Goal: Information Seeking & Learning: Learn about a topic

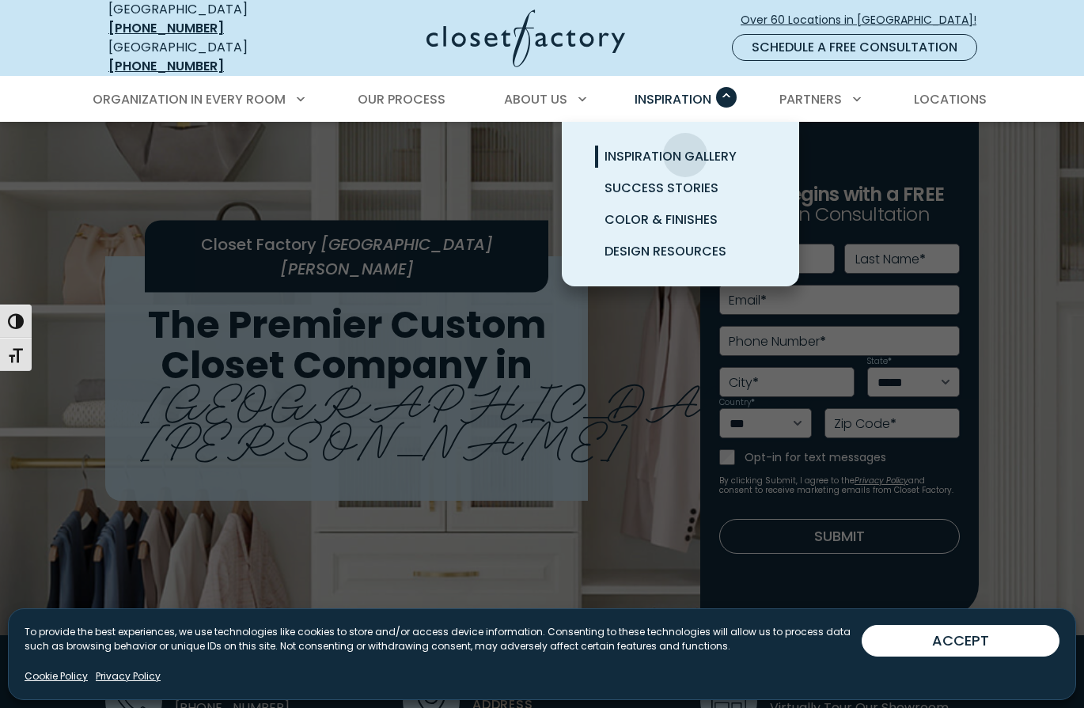
click at [685, 147] on span "Inspiration Gallery" at bounding box center [671, 156] width 132 height 18
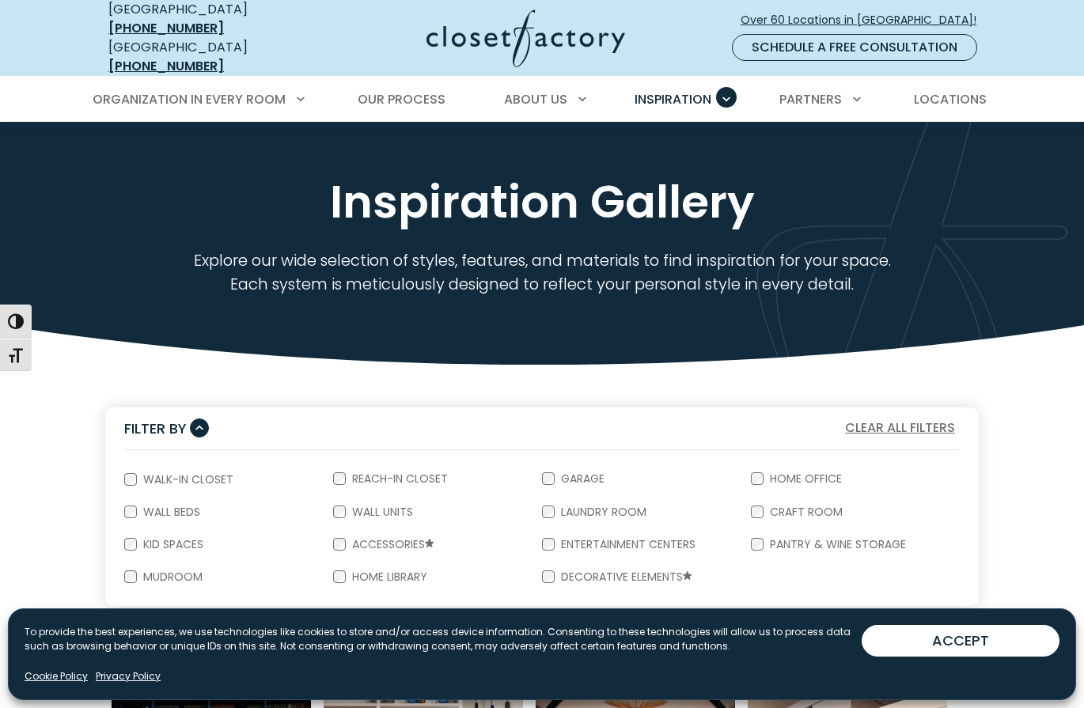
scroll to position [165, 0]
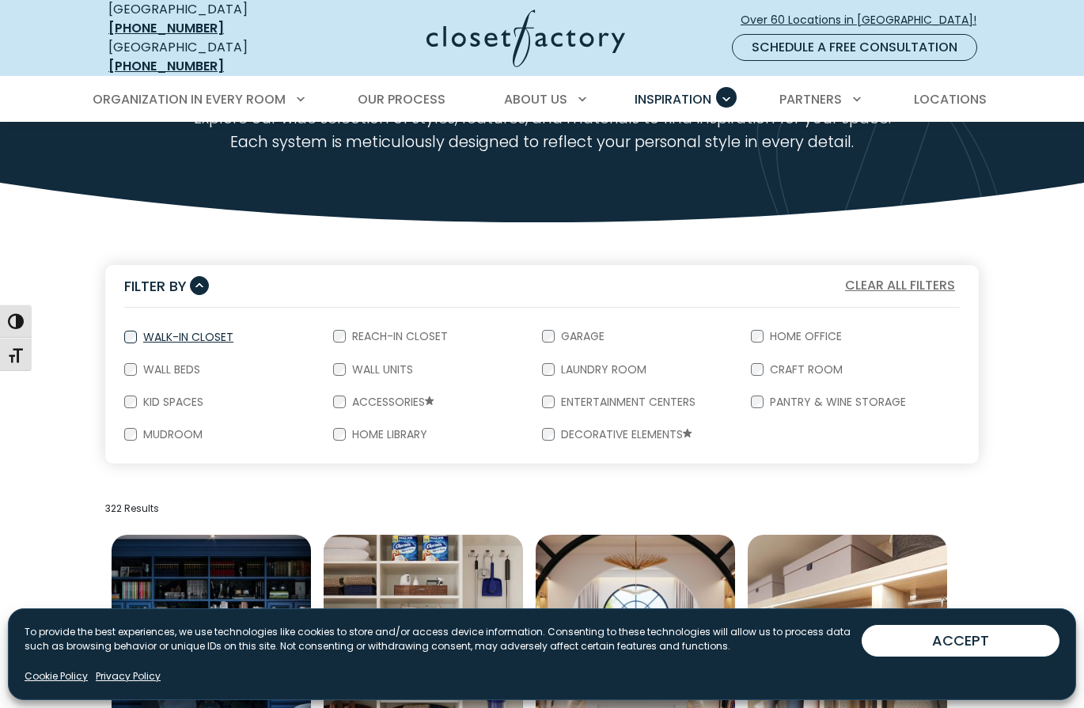
click at [170, 332] on label "Walk-In Closet" at bounding box center [187, 337] width 100 height 11
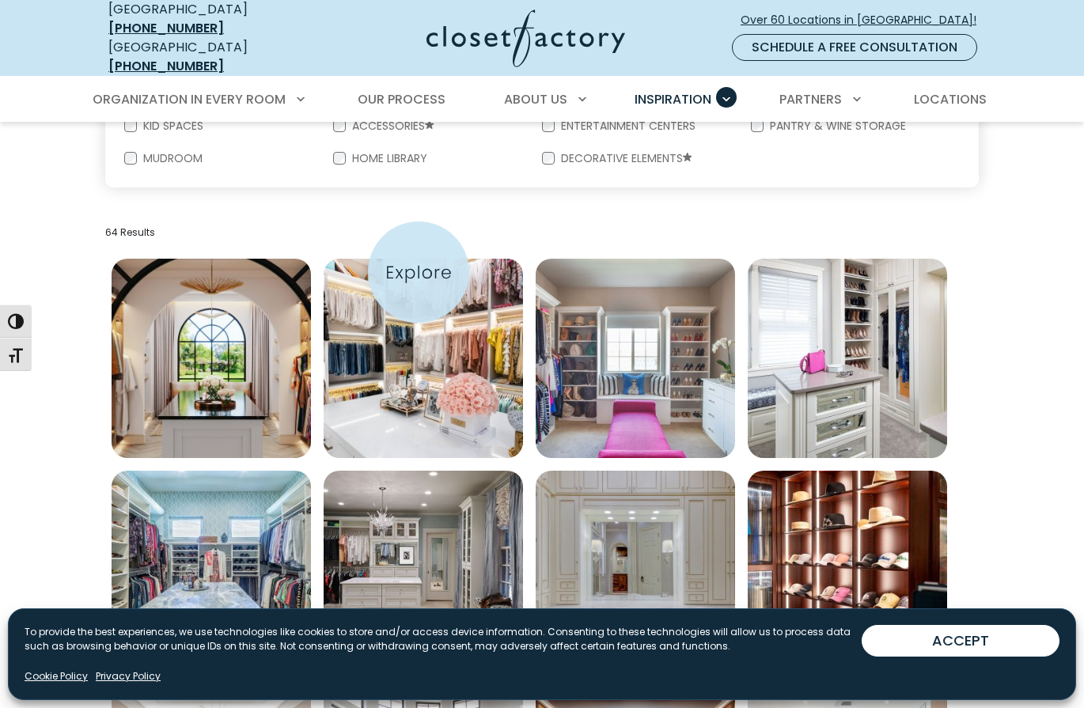
scroll to position [468, 0]
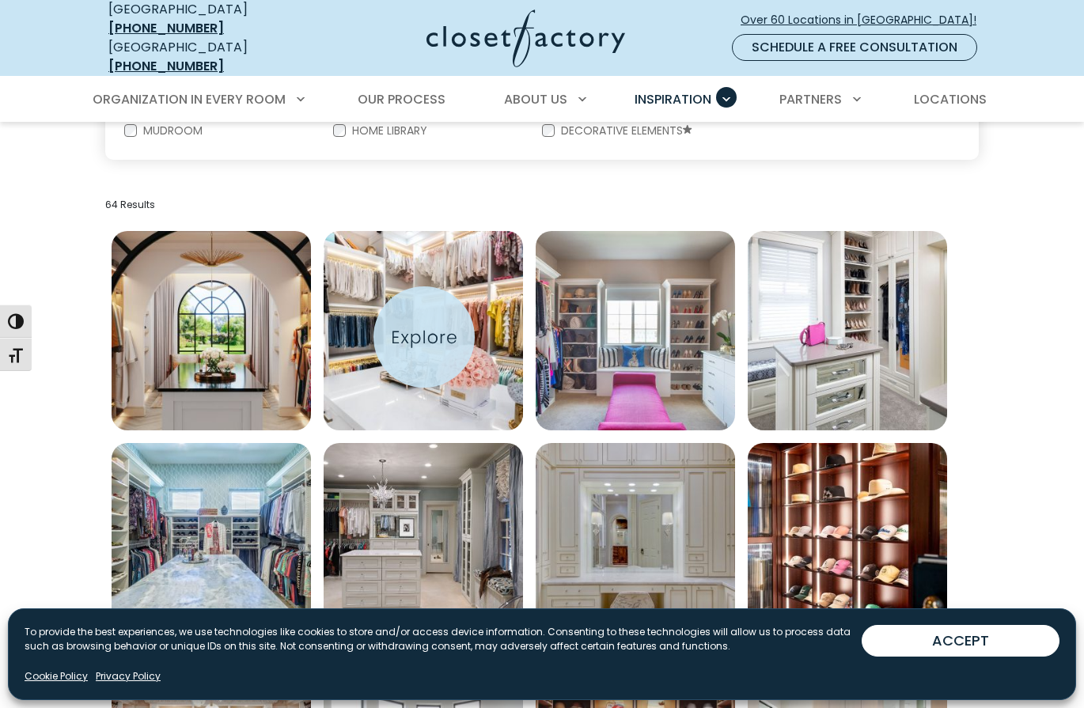
click at [424, 337] on img "Open inspiration gallery to preview enlarged image" at bounding box center [423, 330] width 199 height 199
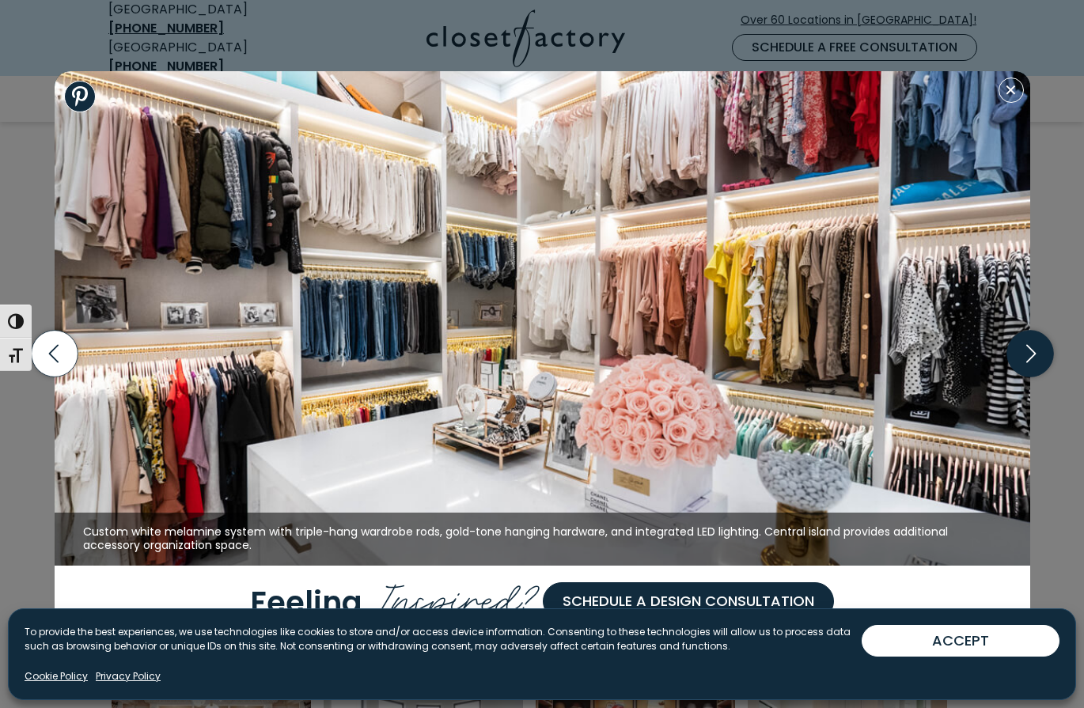
click at [1032, 352] on icon "button" at bounding box center [1030, 354] width 47 height 47
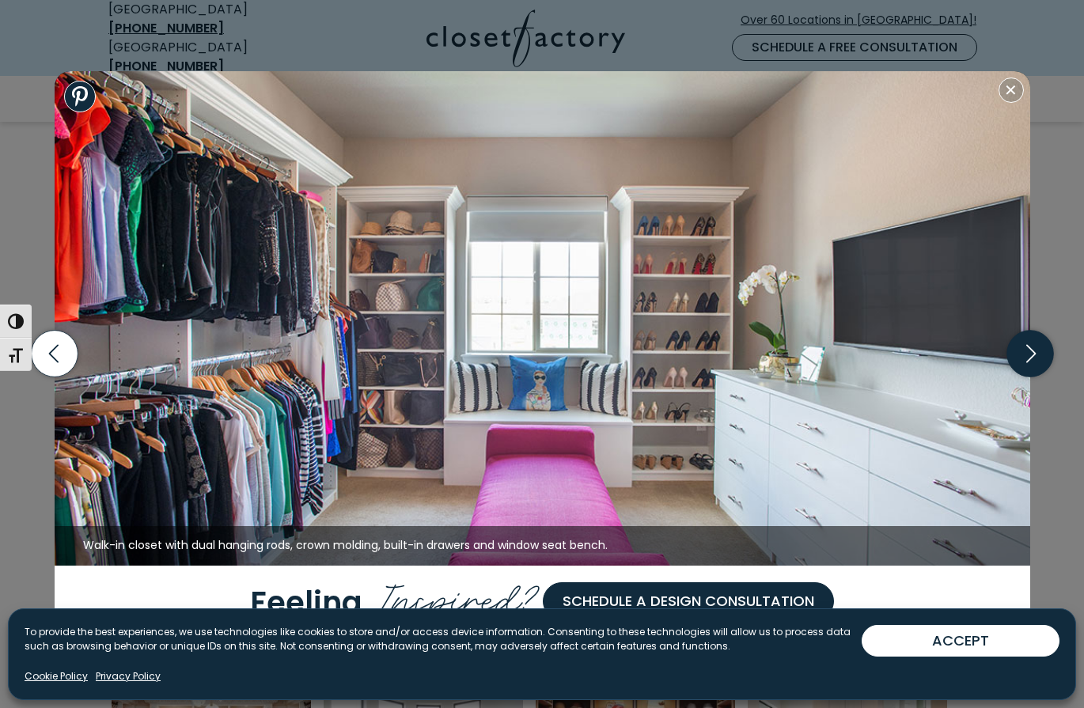
click at [1030, 346] on icon "button" at bounding box center [1030, 354] width 47 height 47
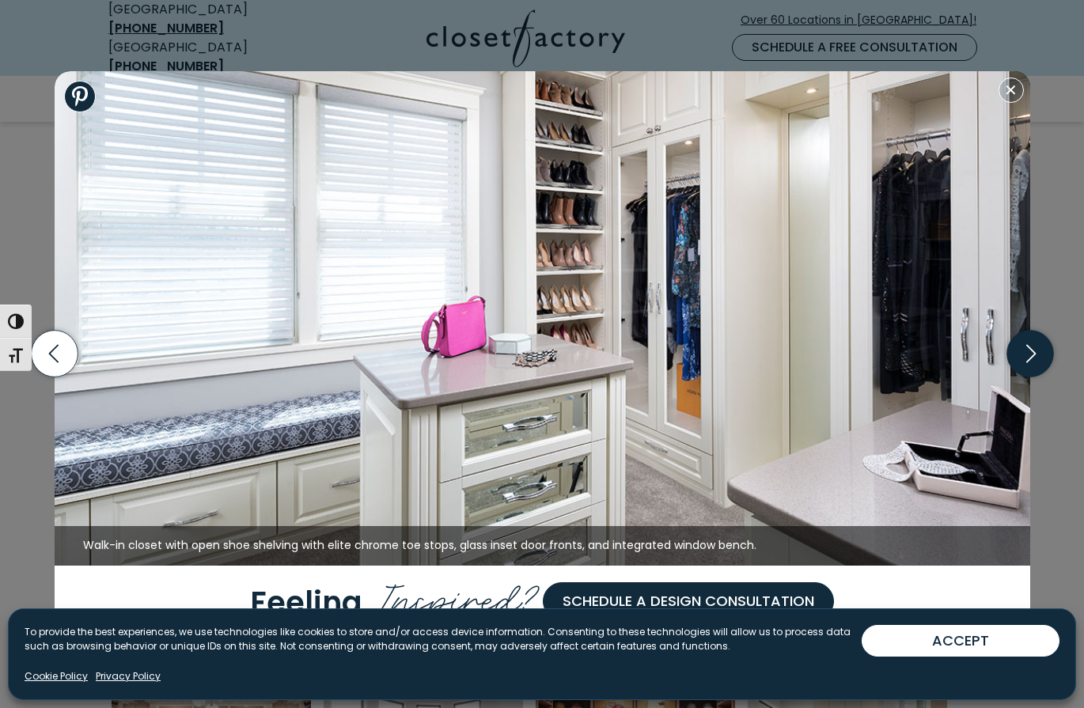
click at [1030, 346] on icon "button" at bounding box center [1030, 354] width 47 height 47
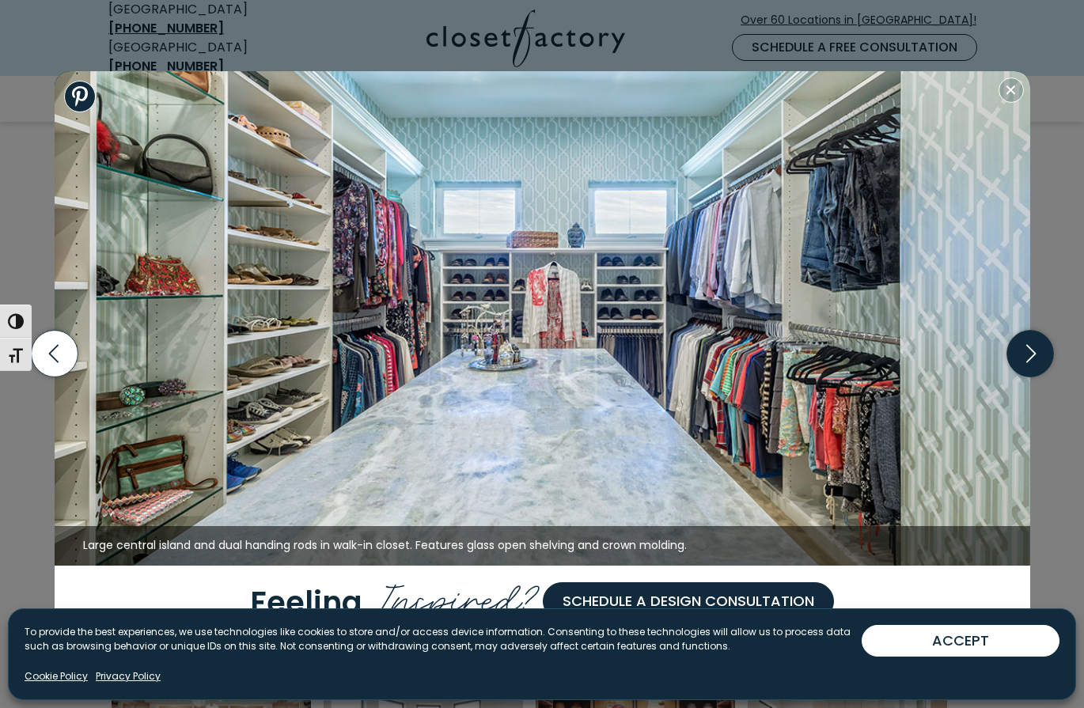
click at [1030, 346] on icon "button" at bounding box center [1030, 354] width 47 height 47
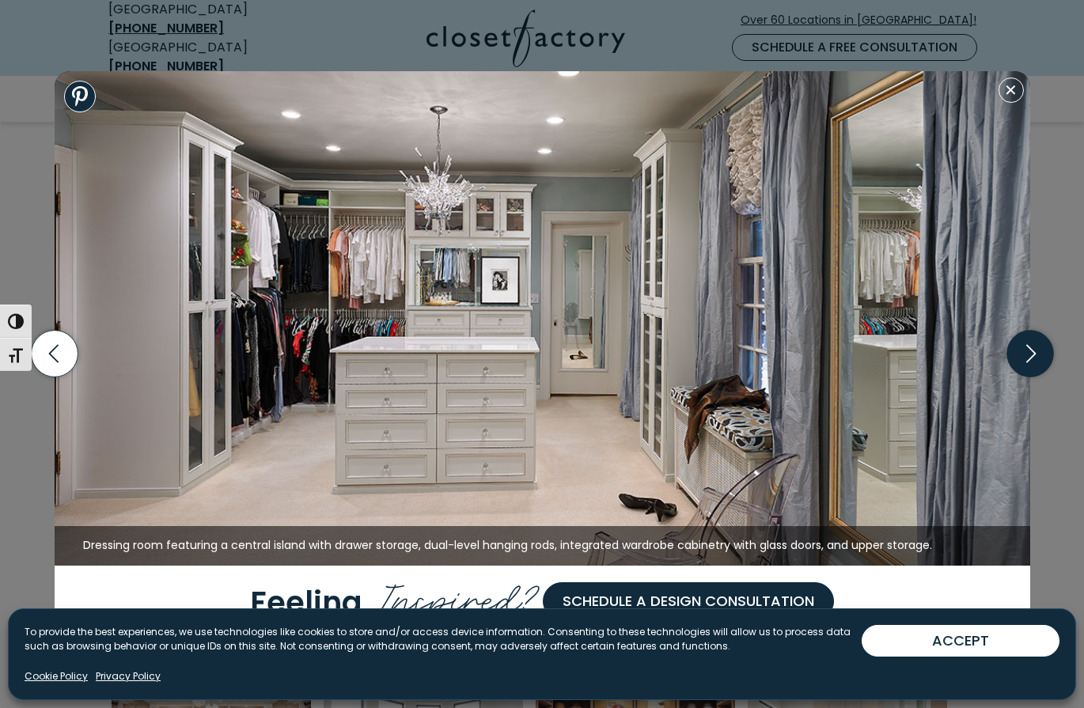
click at [1030, 346] on icon "button" at bounding box center [1030, 354] width 47 height 47
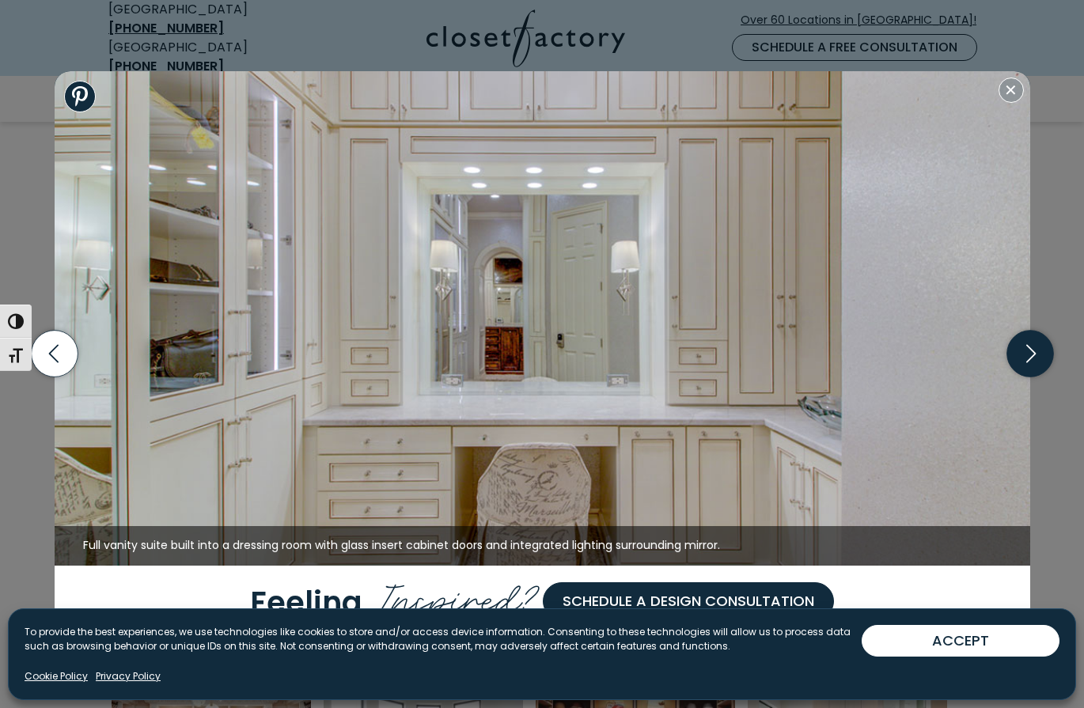
click at [1030, 346] on icon "button" at bounding box center [1030, 354] width 47 height 47
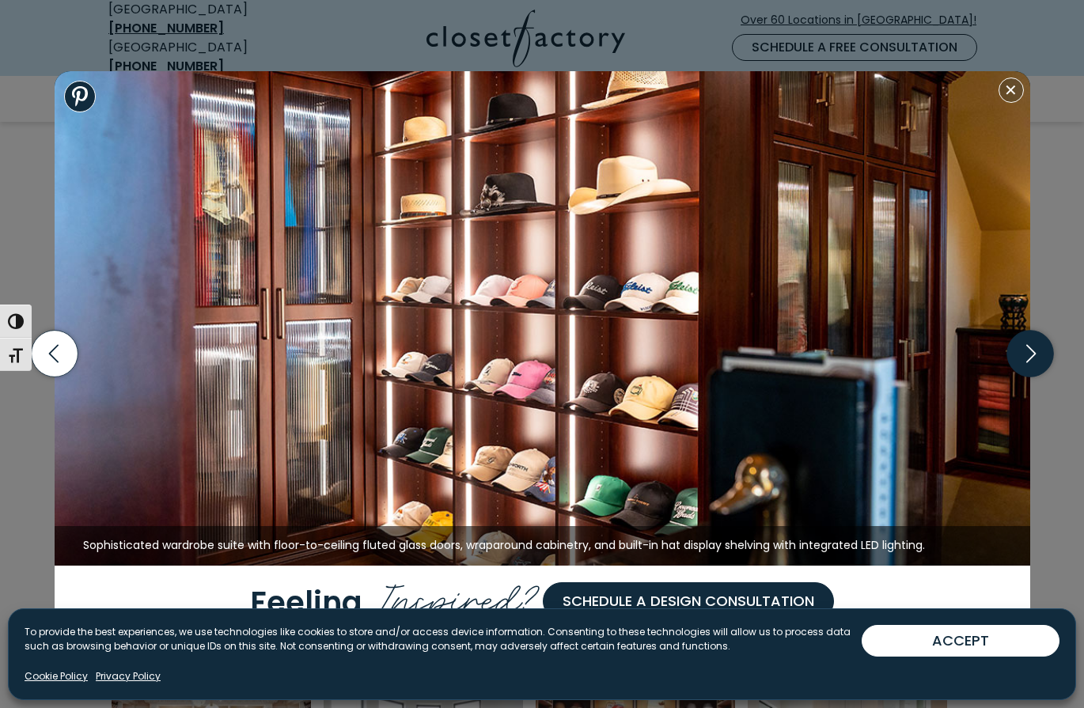
click at [1030, 346] on icon "button" at bounding box center [1030, 354] width 47 height 47
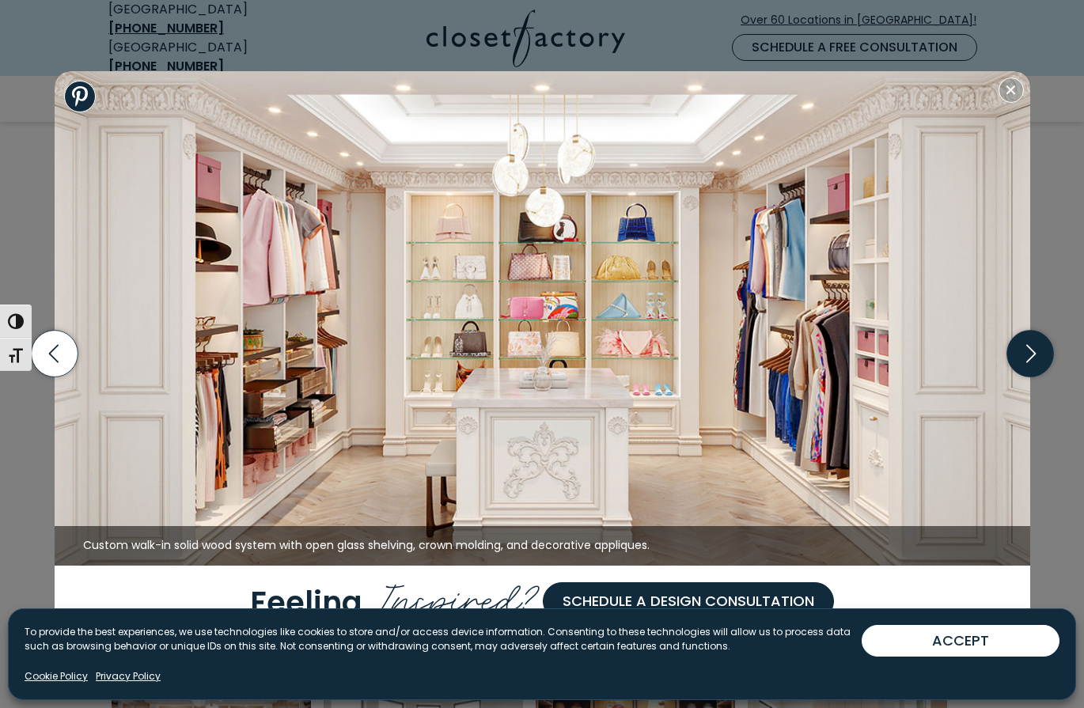
click at [1027, 347] on icon "button" at bounding box center [1030, 354] width 9 height 18
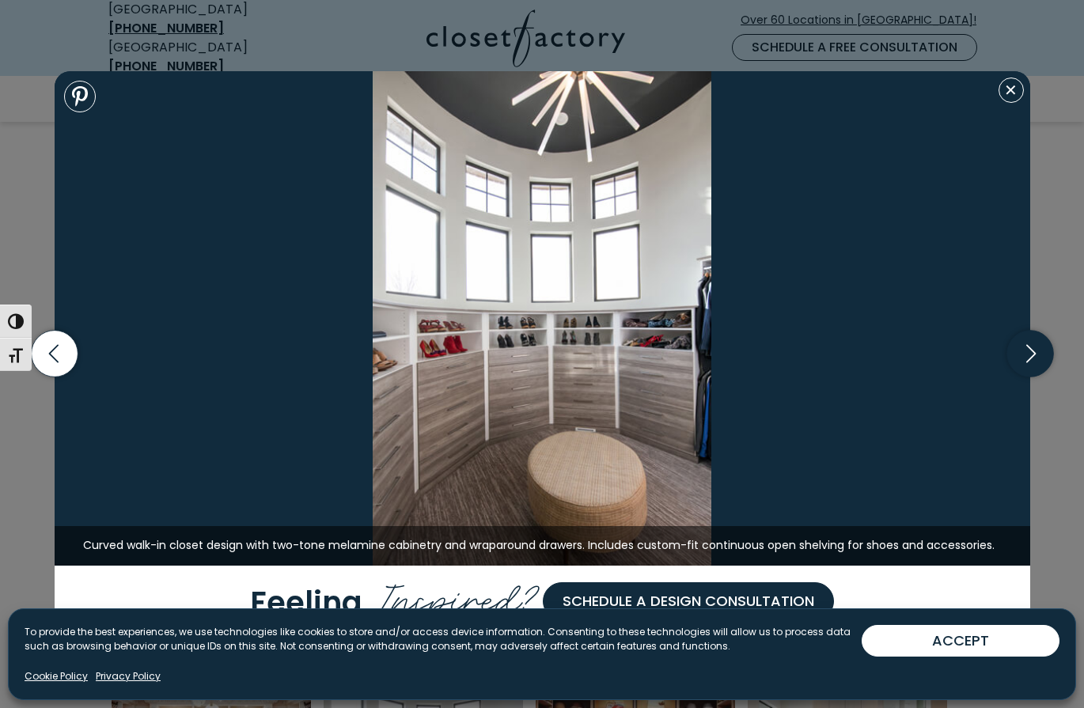
click at [1031, 347] on icon "button" at bounding box center [1030, 354] width 47 height 47
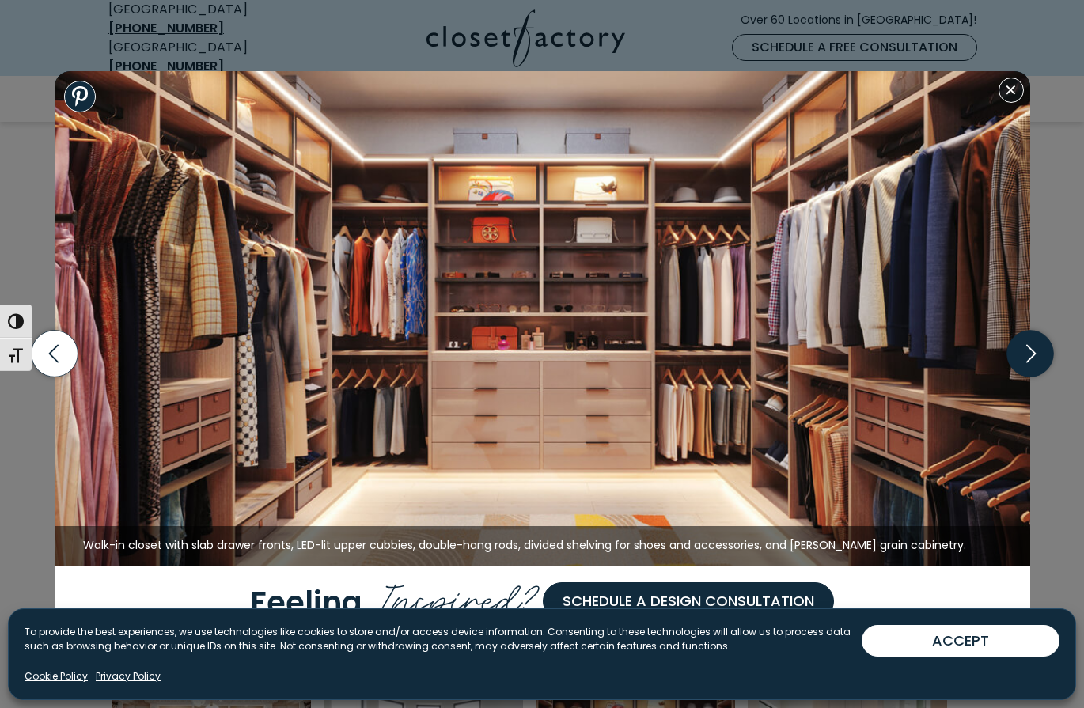
click at [1030, 351] on icon "button" at bounding box center [1030, 354] width 47 height 47
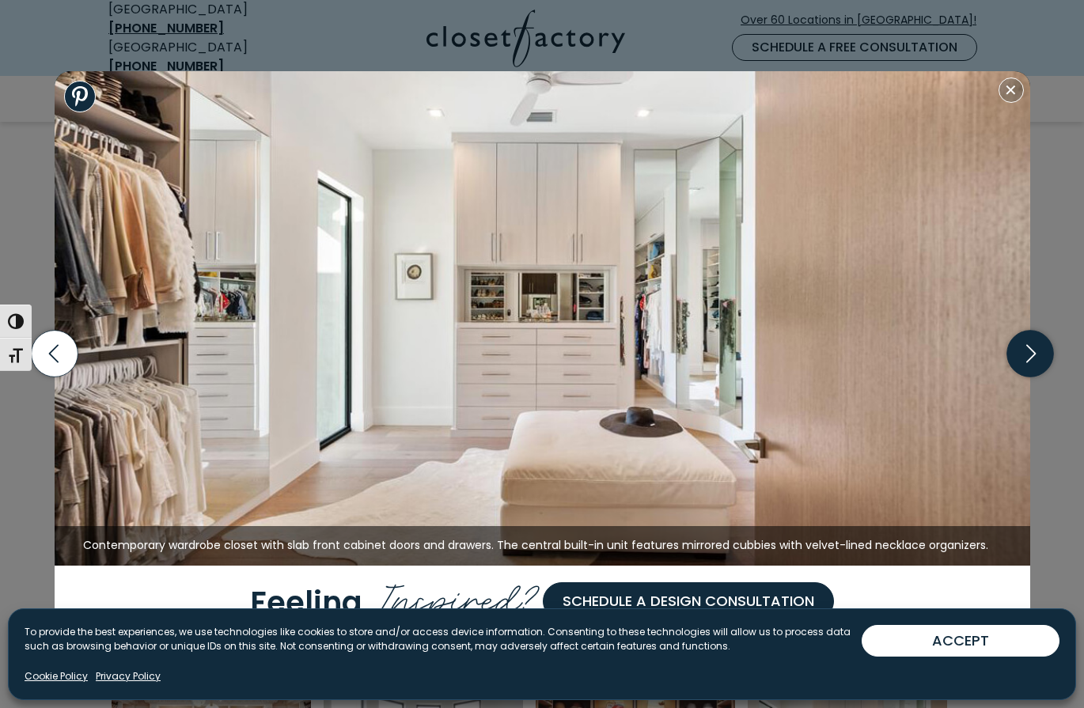
click at [1030, 351] on icon "button" at bounding box center [1030, 354] width 47 height 47
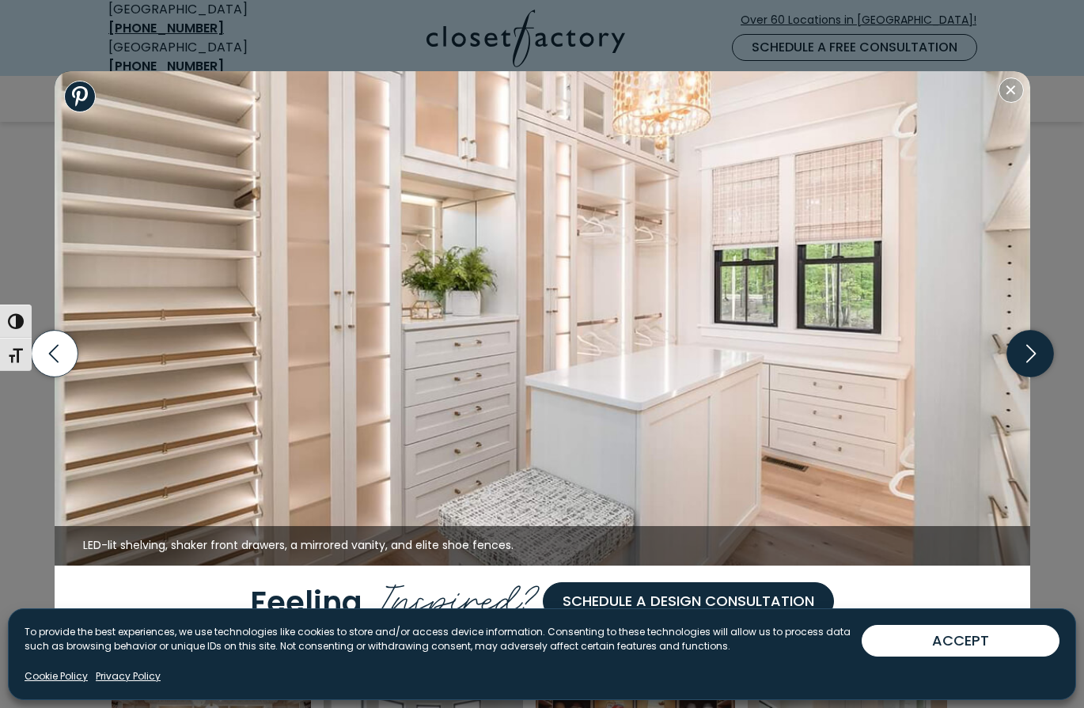
click at [1026, 351] on icon "button" at bounding box center [1030, 354] width 47 height 47
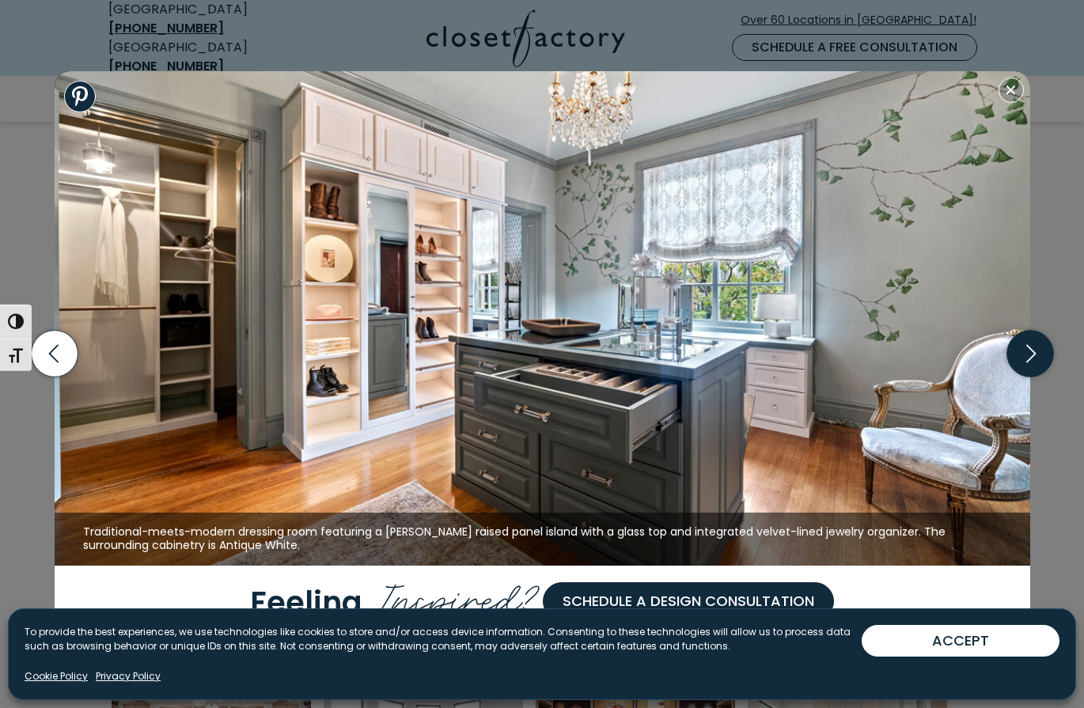
click at [1027, 351] on icon "button" at bounding box center [1030, 354] width 47 height 47
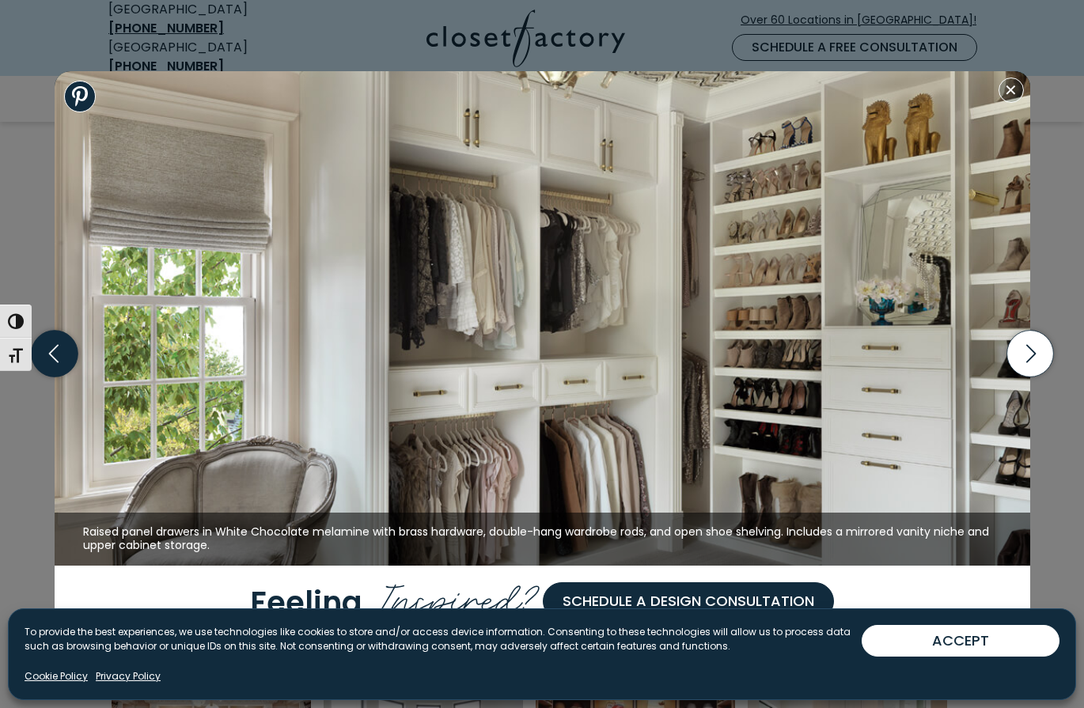
click at [54, 347] on icon "button" at bounding box center [54, 354] width 47 height 47
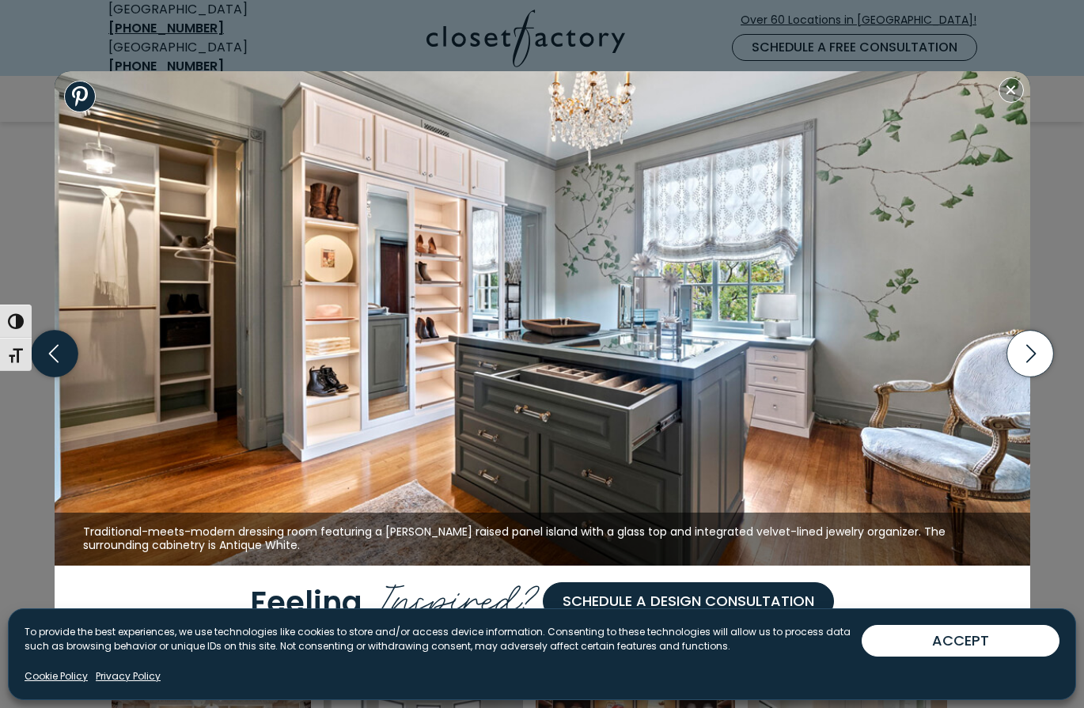
click at [59, 359] on icon "button" at bounding box center [54, 354] width 47 height 47
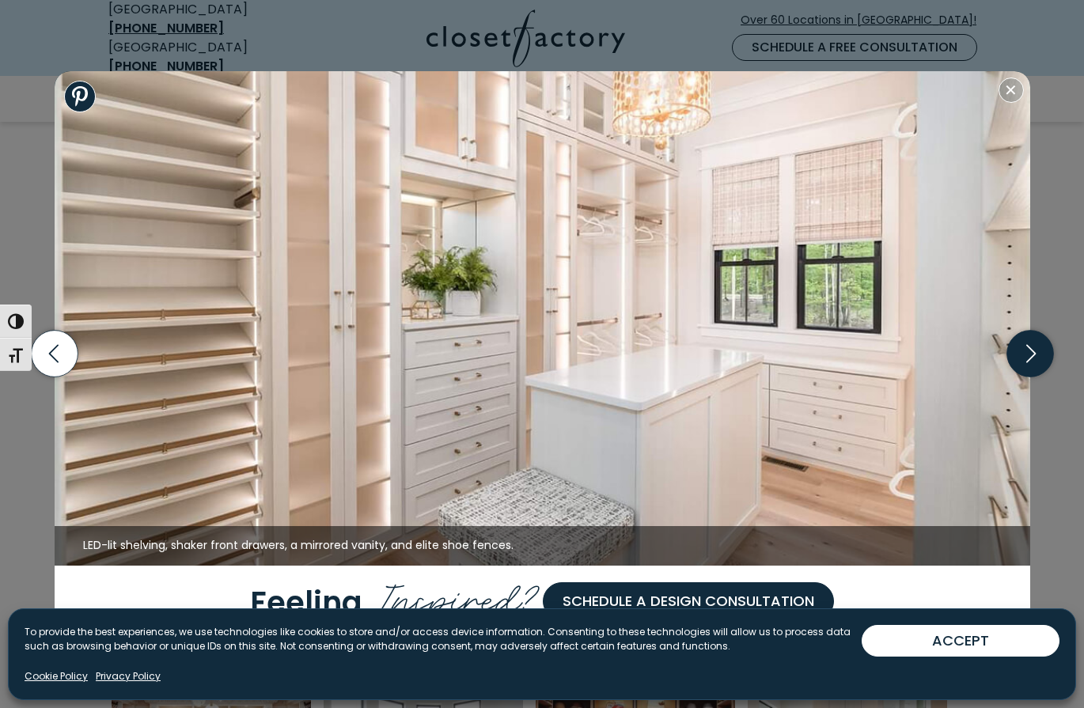
click at [1030, 350] on icon "button" at bounding box center [1030, 354] width 47 height 47
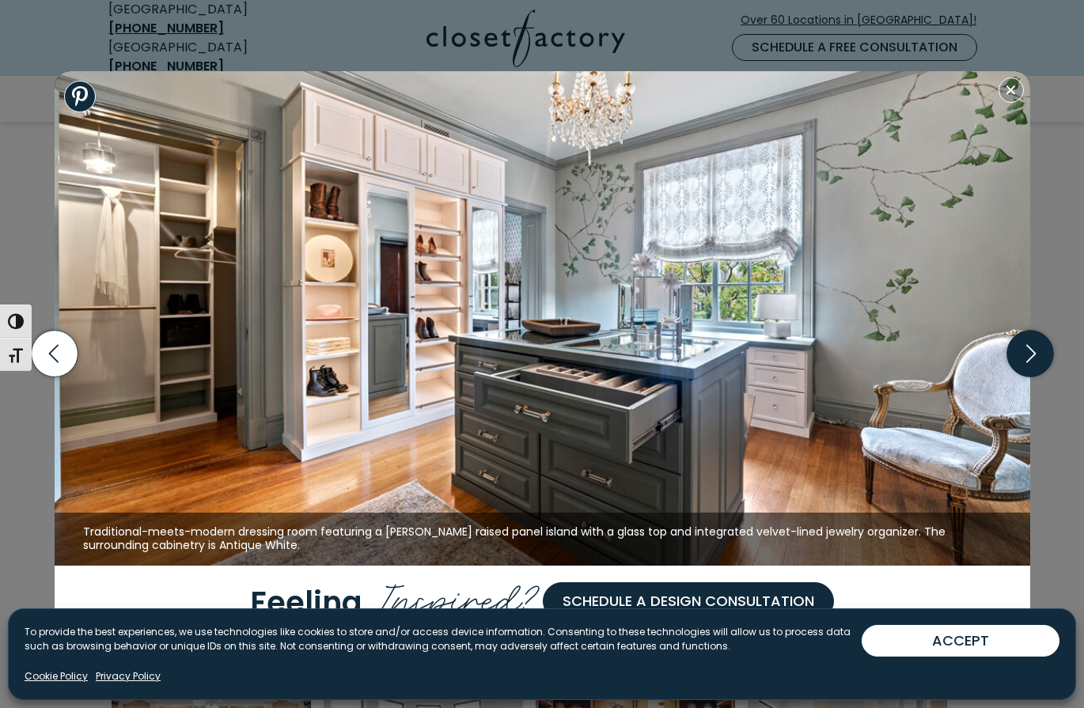
click at [1026, 348] on icon "button" at bounding box center [1030, 354] width 47 height 47
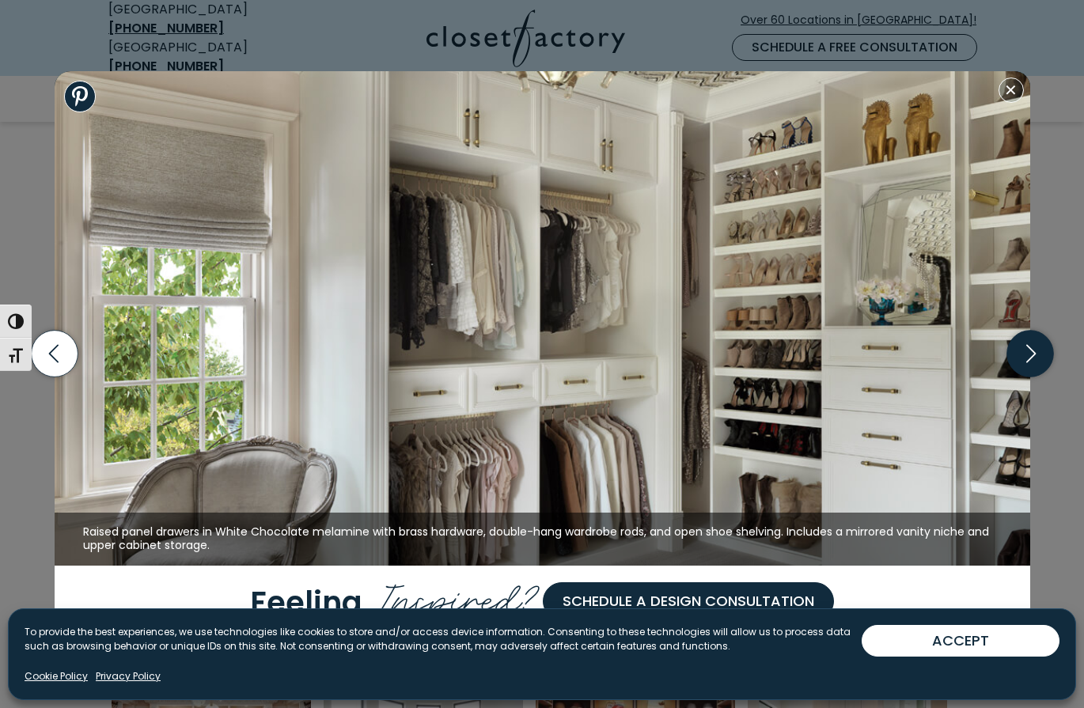
click at [1026, 348] on icon "button" at bounding box center [1030, 354] width 47 height 47
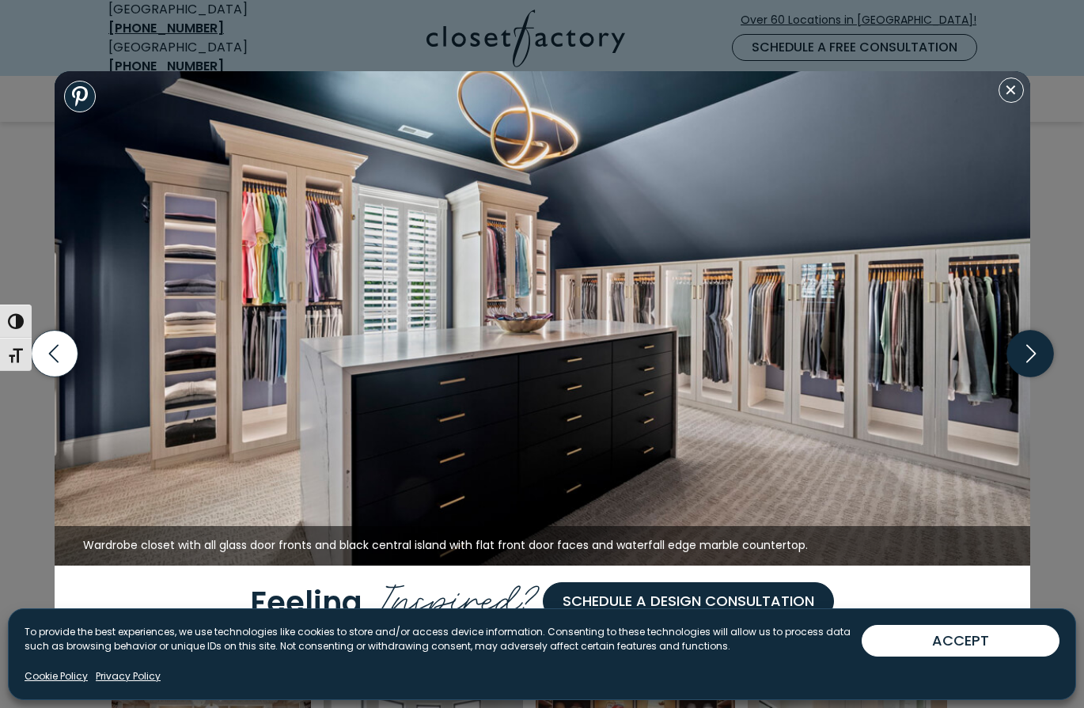
click at [1029, 348] on icon "button" at bounding box center [1030, 354] width 9 height 18
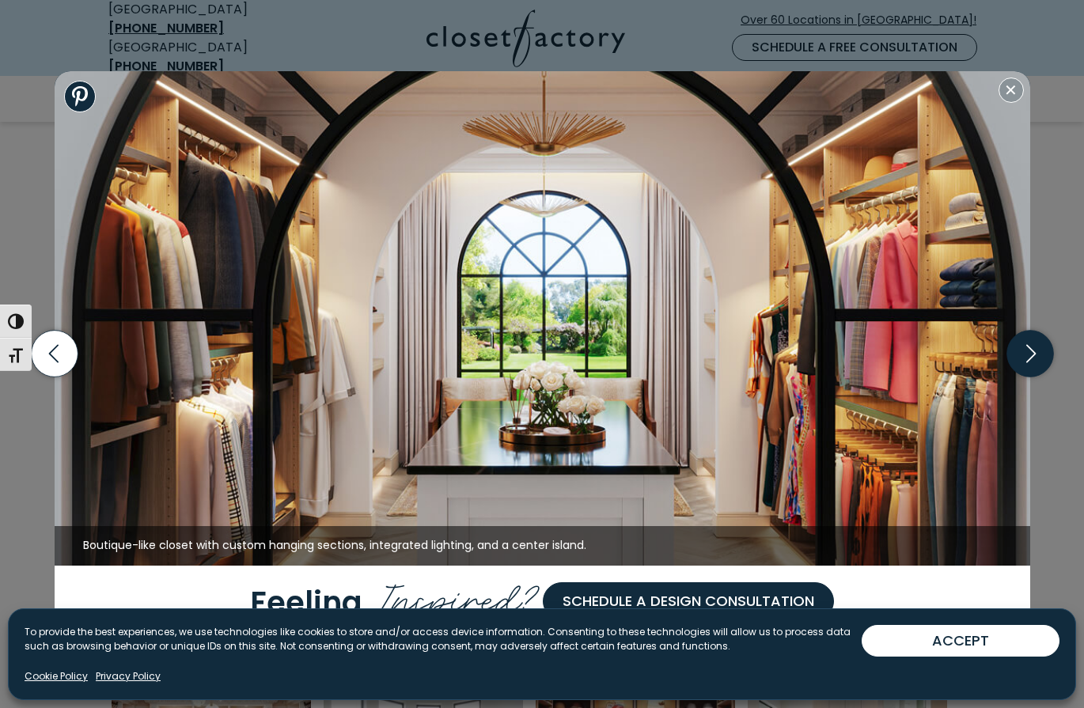
click at [1033, 351] on icon "button" at bounding box center [1030, 354] width 9 height 18
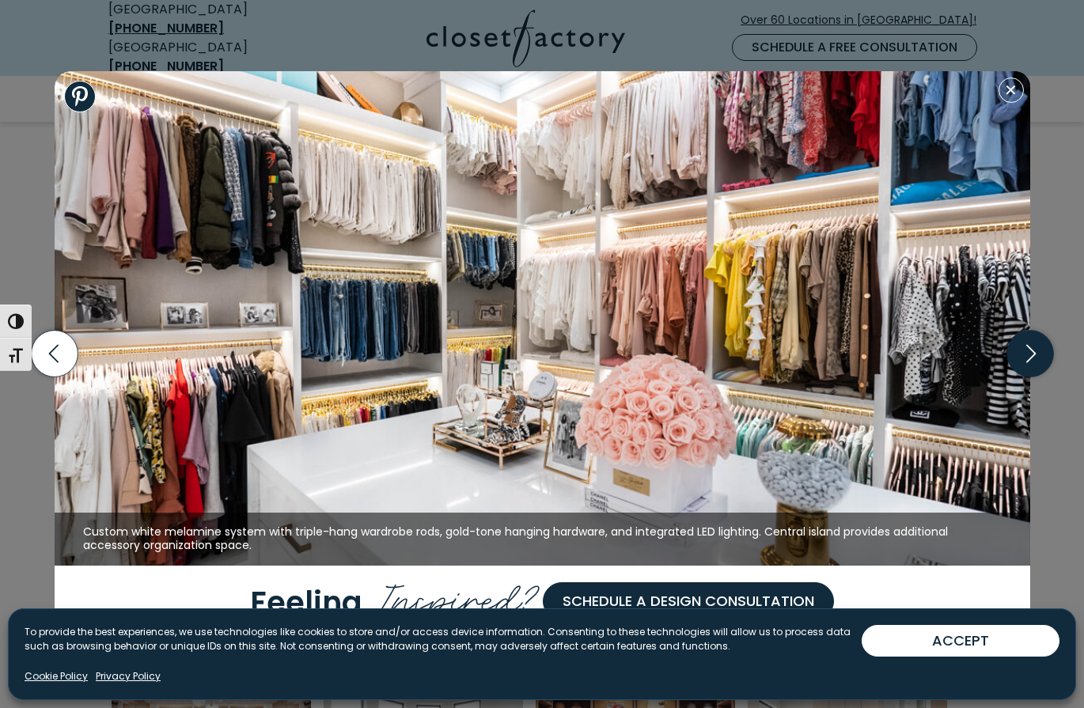
click at [1033, 351] on icon "button" at bounding box center [1030, 354] width 9 height 18
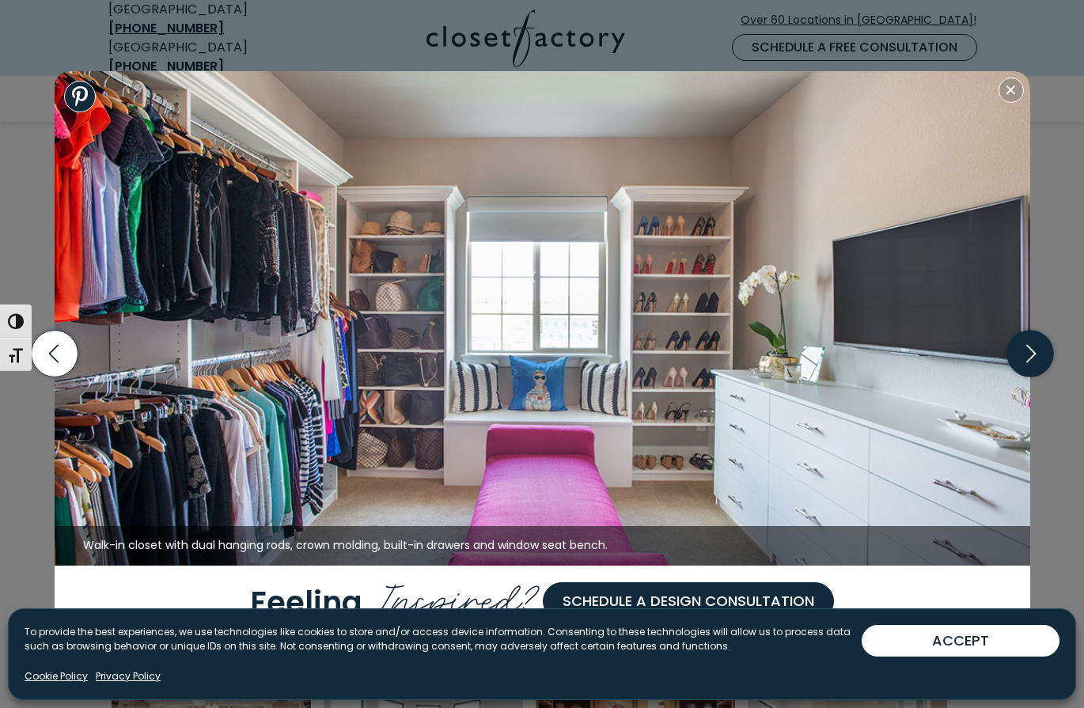
click at [1028, 351] on icon "button" at bounding box center [1030, 354] width 47 height 47
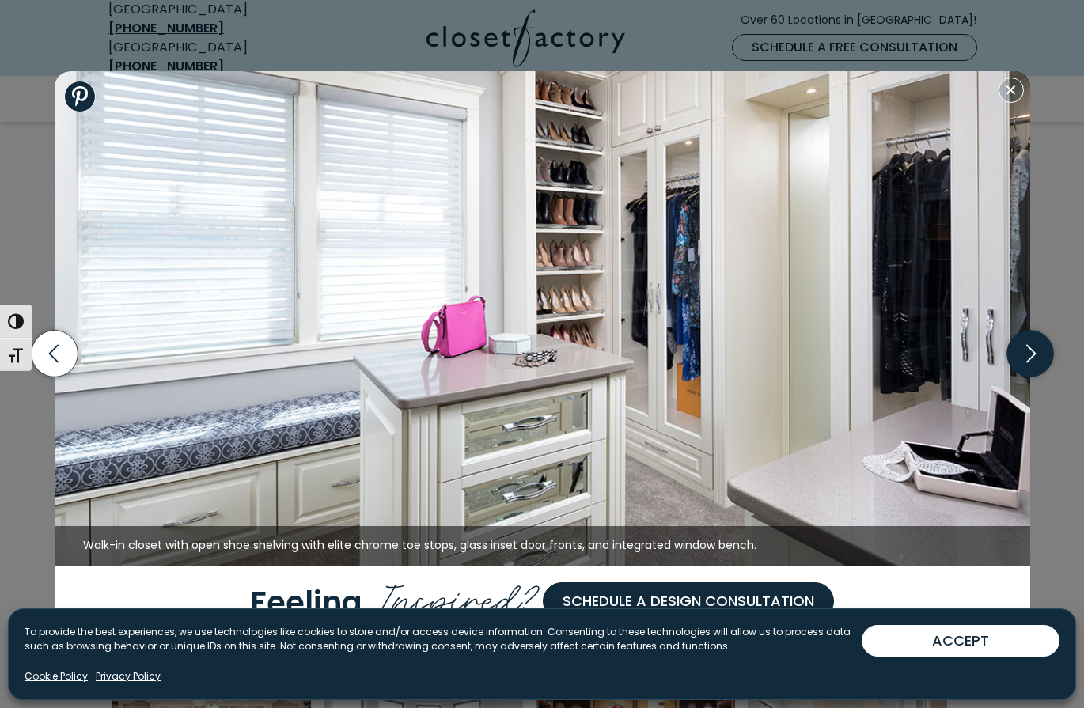
click at [1028, 351] on icon "button" at bounding box center [1030, 354] width 47 height 47
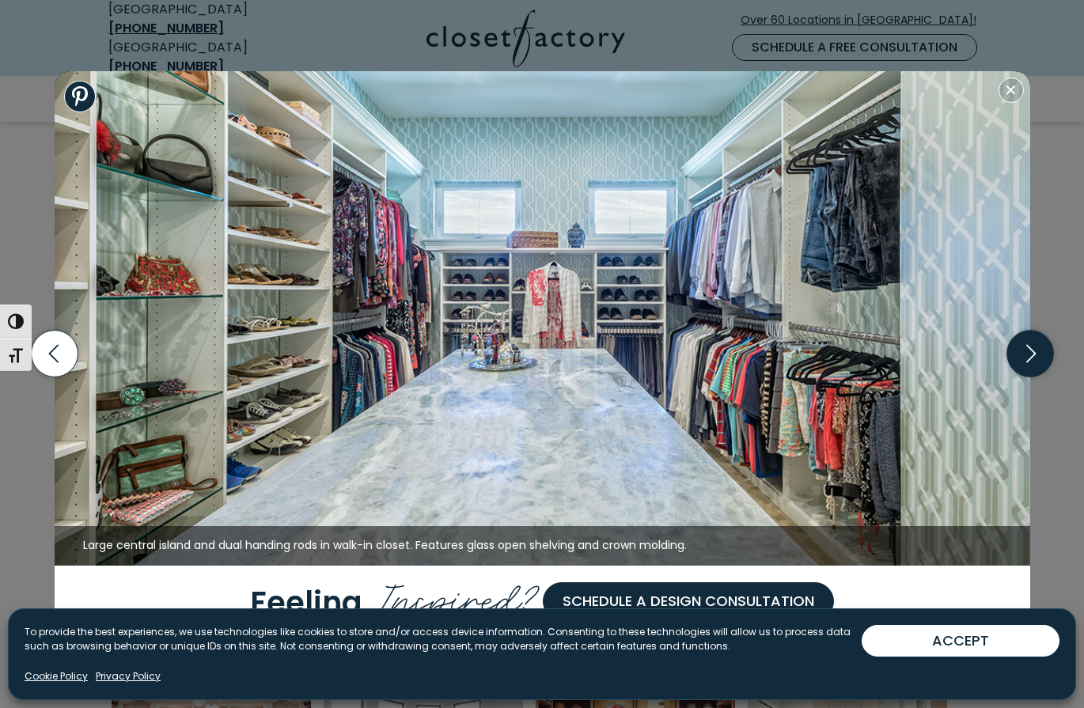
click at [1030, 351] on icon "button" at bounding box center [1030, 354] width 47 height 47
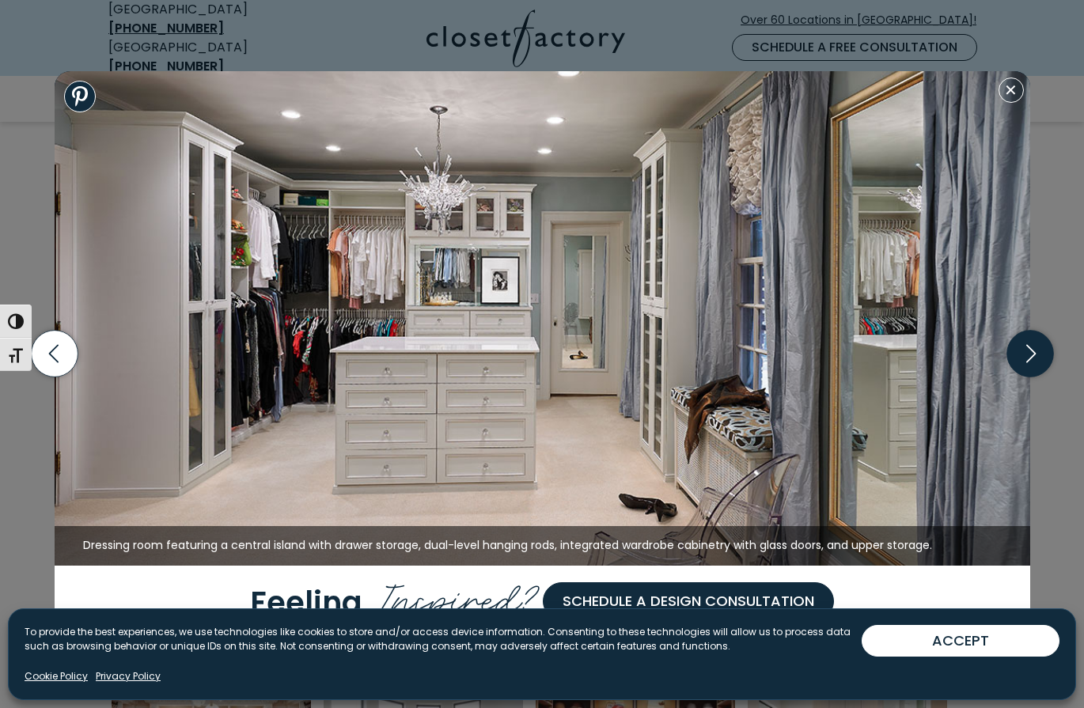
click at [1030, 351] on icon "button" at bounding box center [1030, 354] width 47 height 47
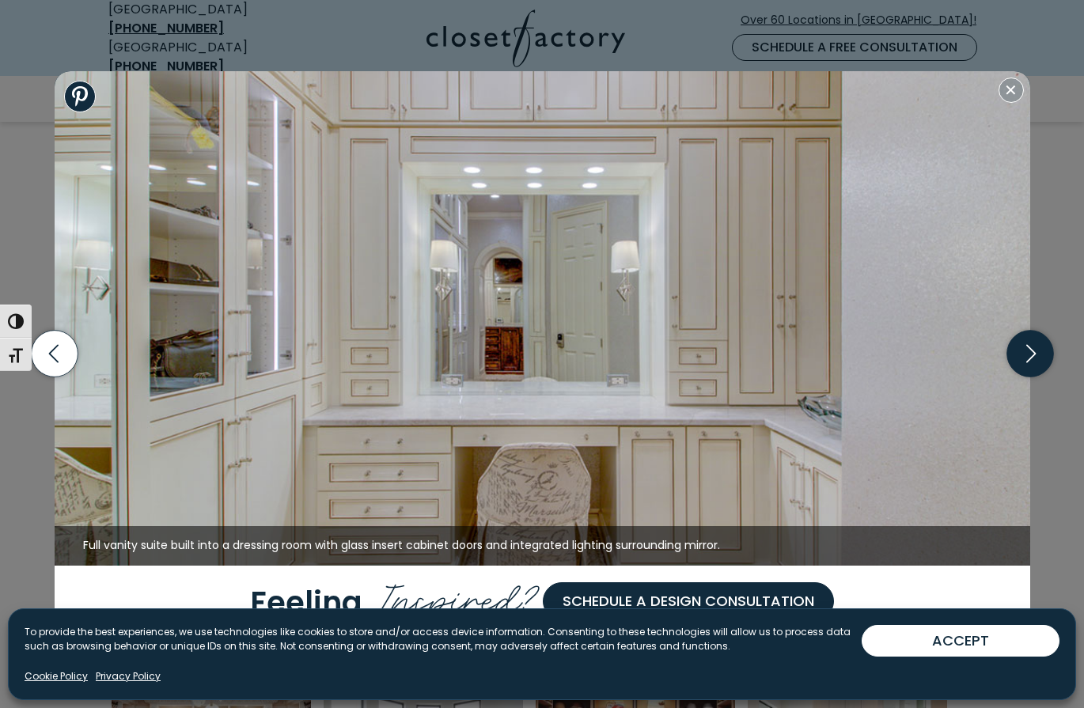
click at [1030, 351] on icon "button" at bounding box center [1030, 354] width 47 height 47
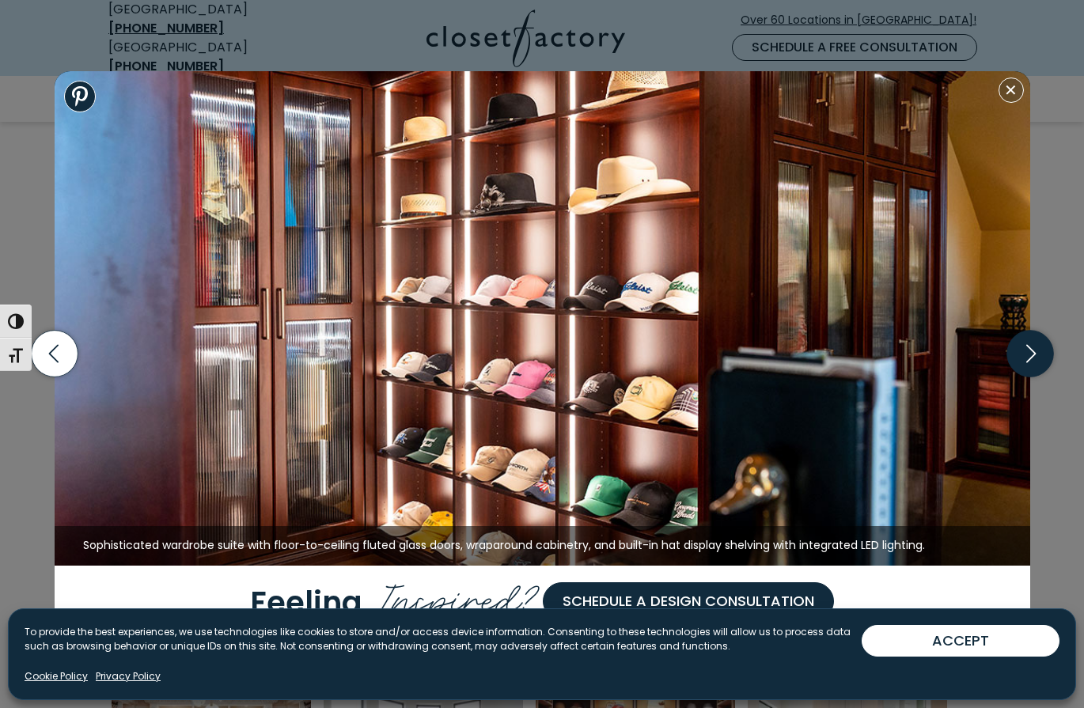
click at [1030, 351] on icon "button" at bounding box center [1030, 354] width 47 height 47
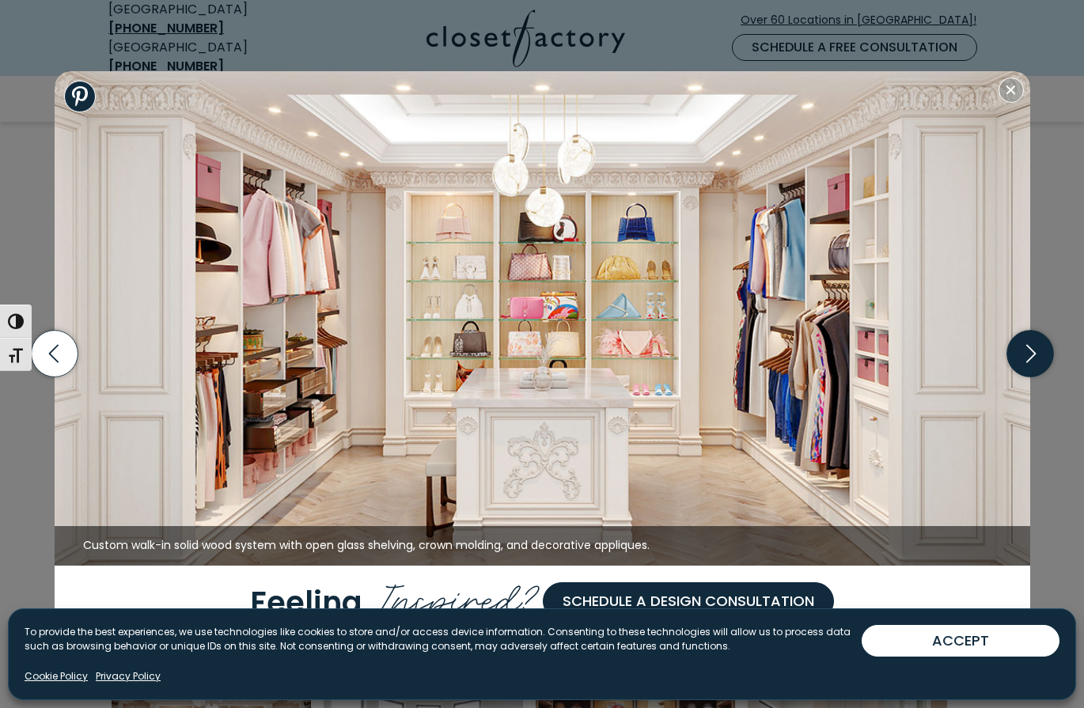
click at [1030, 351] on icon "button" at bounding box center [1030, 354] width 47 height 47
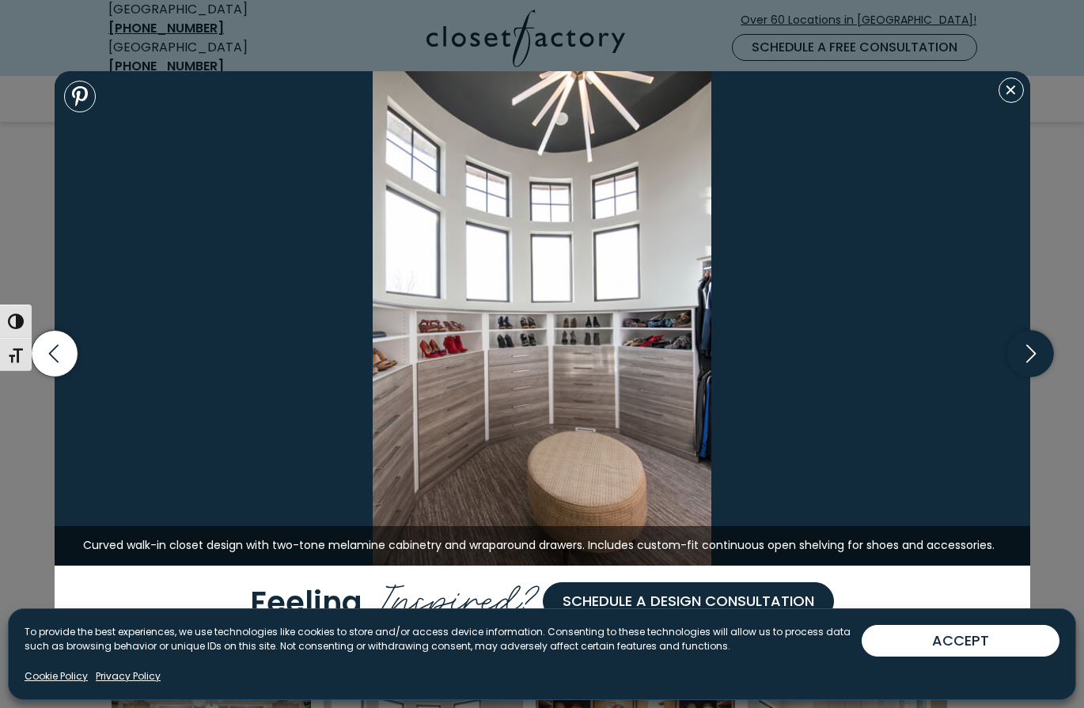
click at [1030, 351] on icon "button" at bounding box center [1030, 354] width 47 height 47
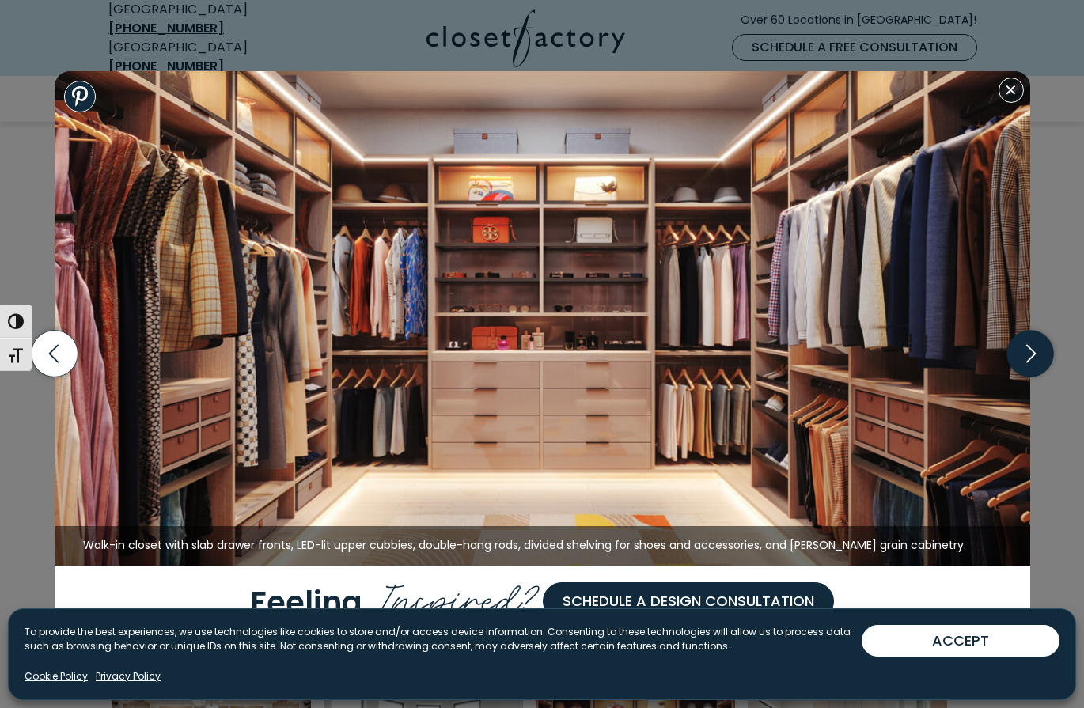
click at [1031, 349] on icon "button" at bounding box center [1030, 354] width 47 height 47
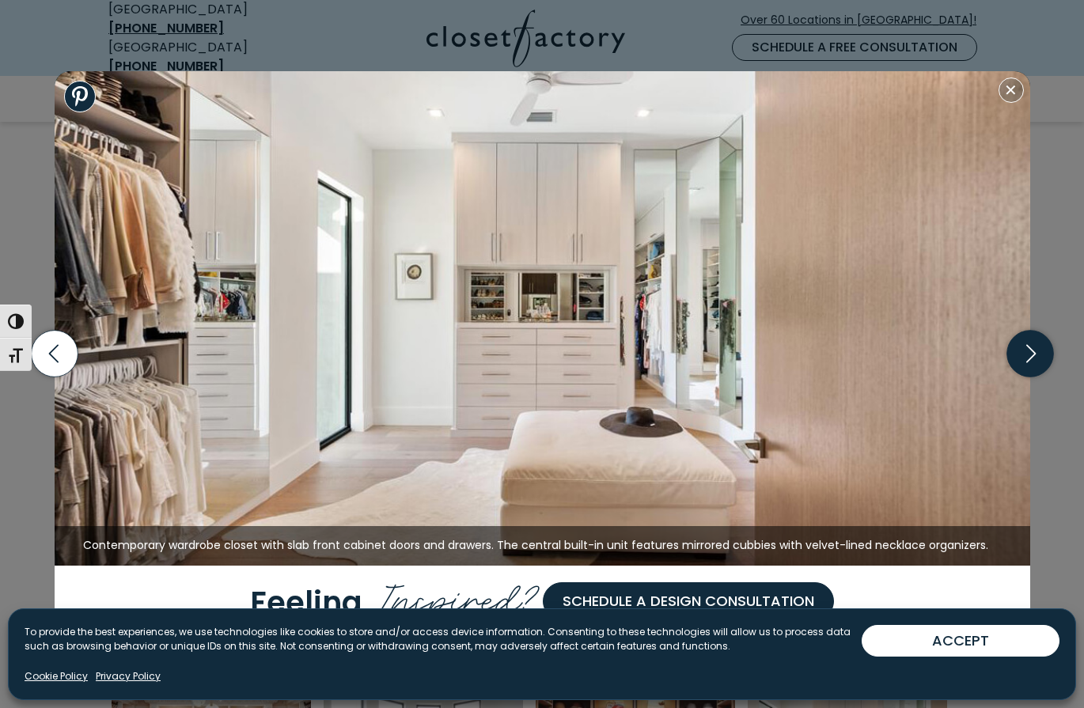
click at [1037, 357] on icon "button" at bounding box center [1030, 354] width 47 height 47
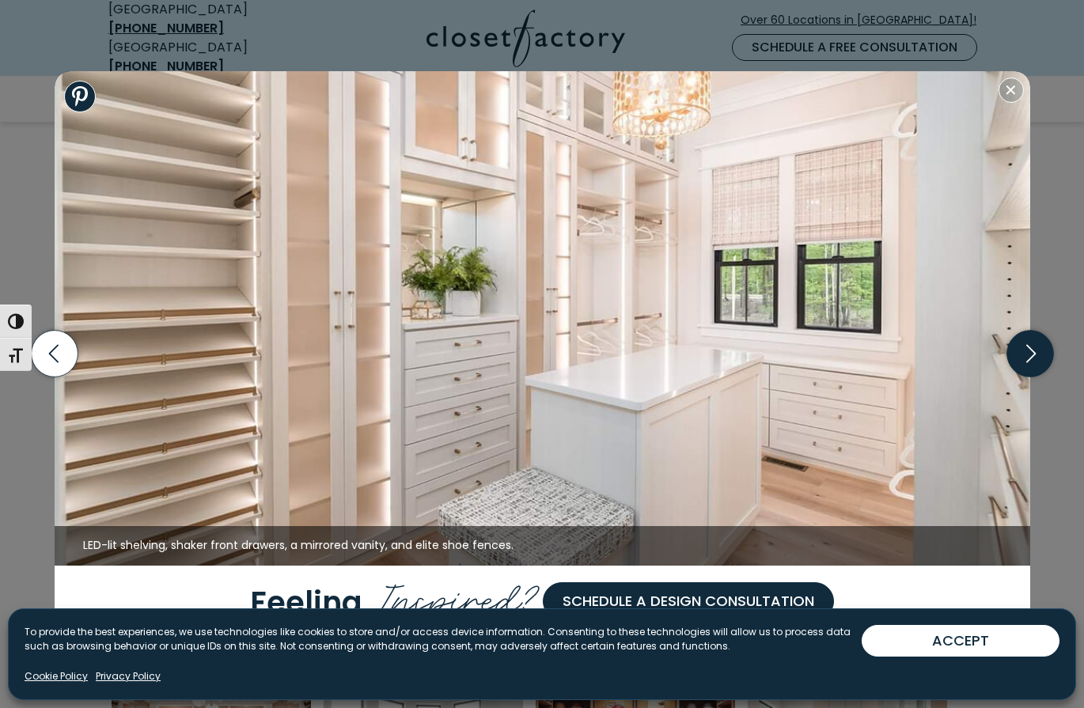
click at [1026, 354] on icon "button" at bounding box center [1030, 354] width 47 height 47
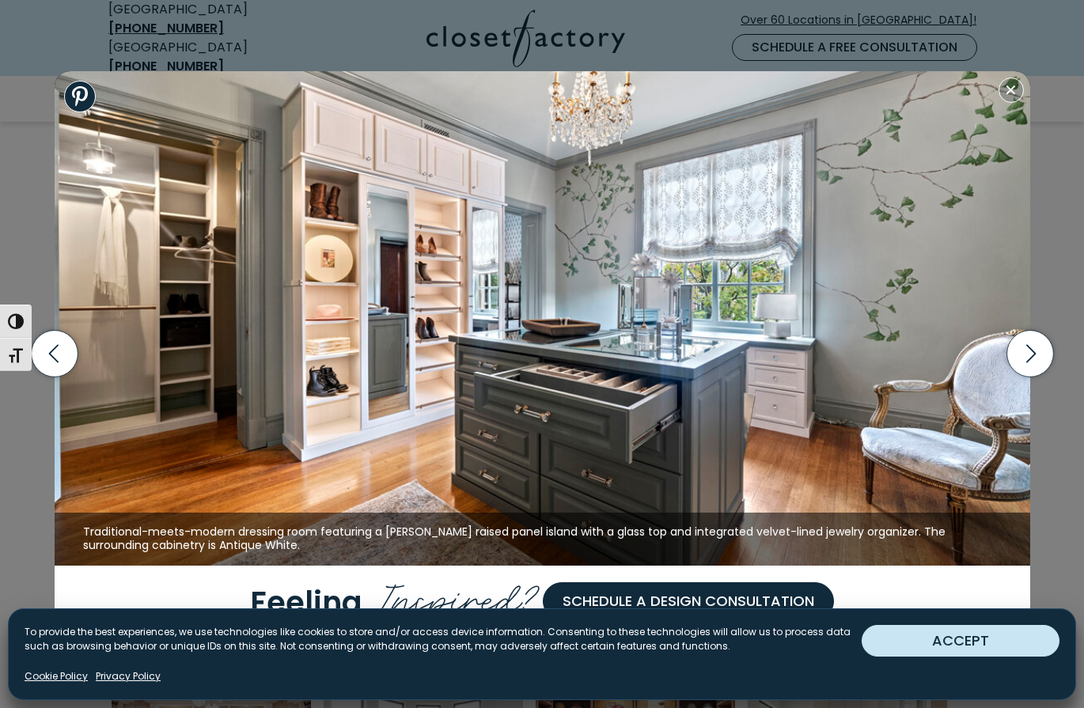
click at [961, 631] on button "ACCEPT" at bounding box center [961, 641] width 198 height 32
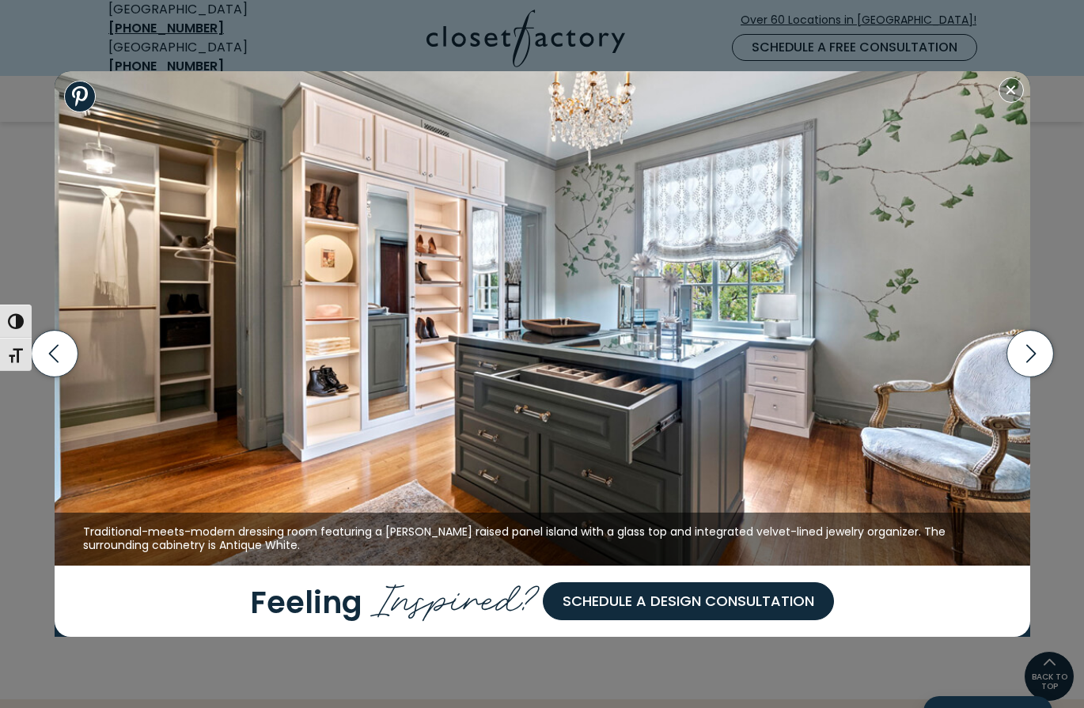
scroll to position [182, 0]
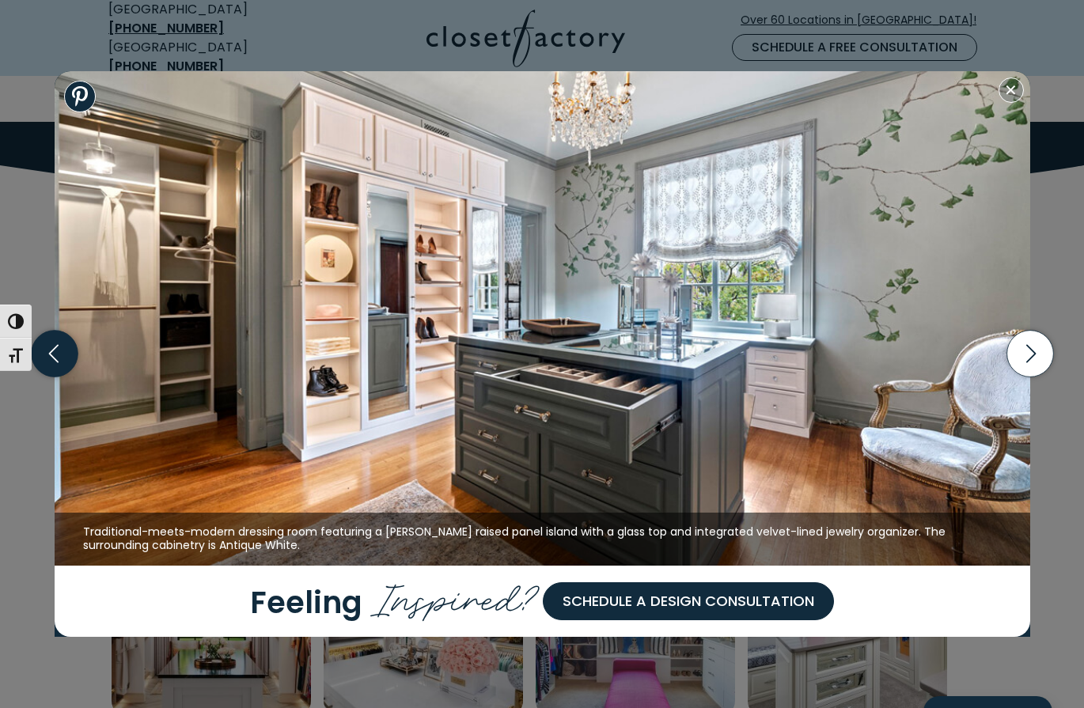
click at [46, 348] on icon "button" at bounding box center [54, 354] width 47 height 47
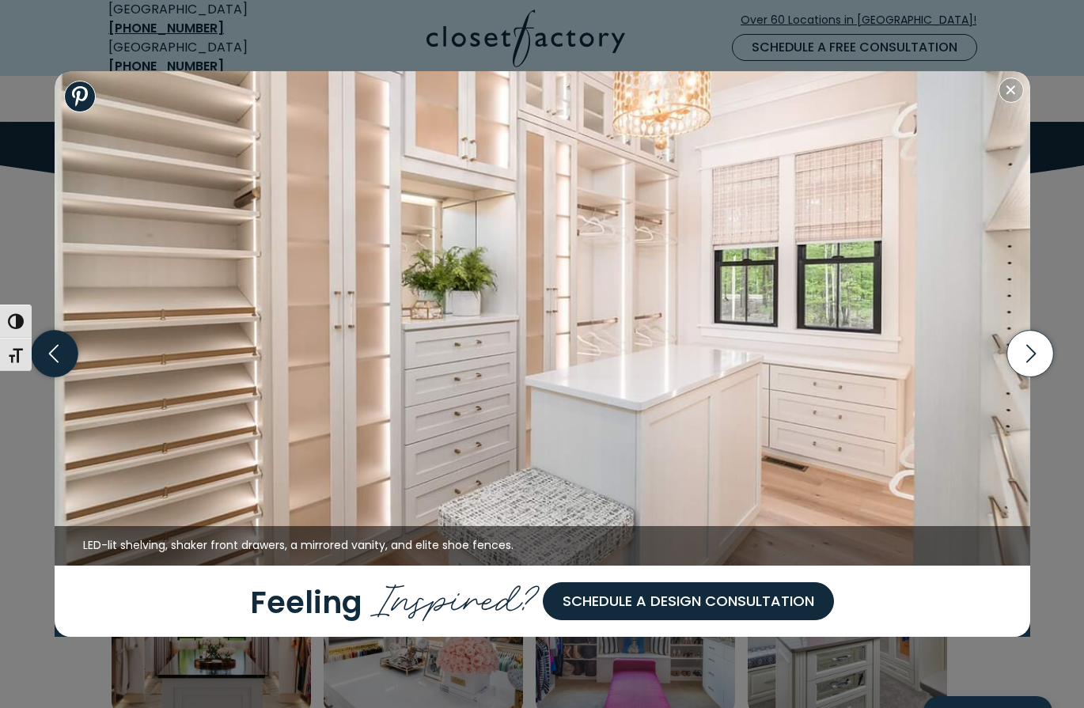
click at [53, 350] on icon "button" at bounding box center [52, 354] width 9 height 18
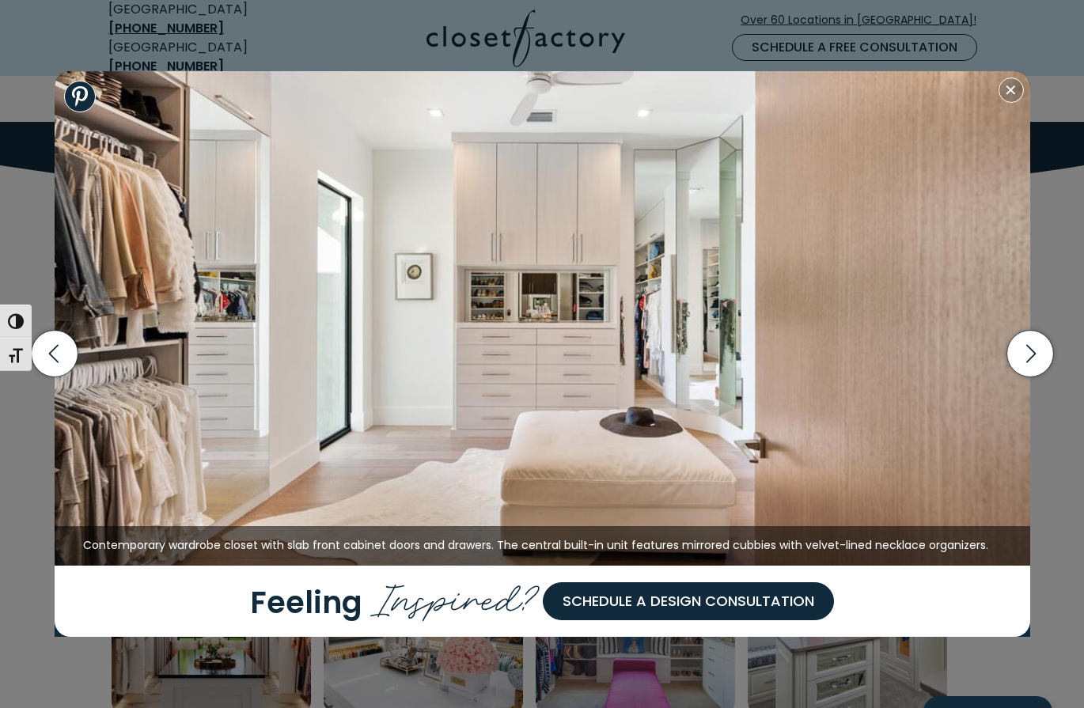
scroll to position [679, 0]
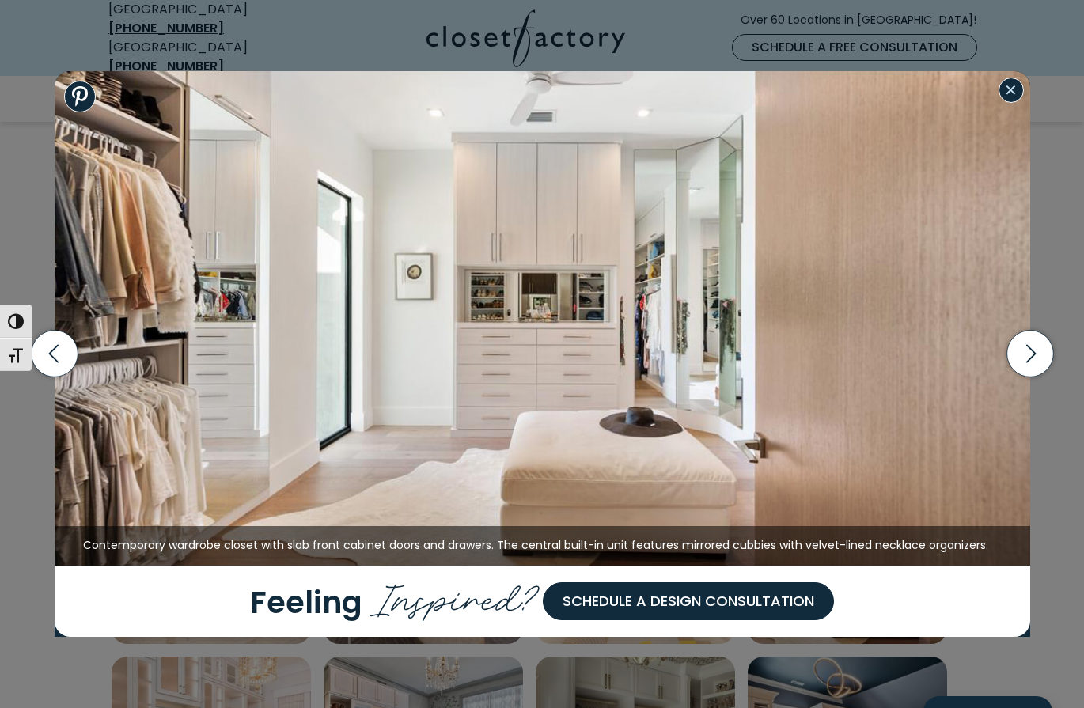
click at [1009, 93] on button "Close modal" at bounding box center [1011, 90] width 25 height 25
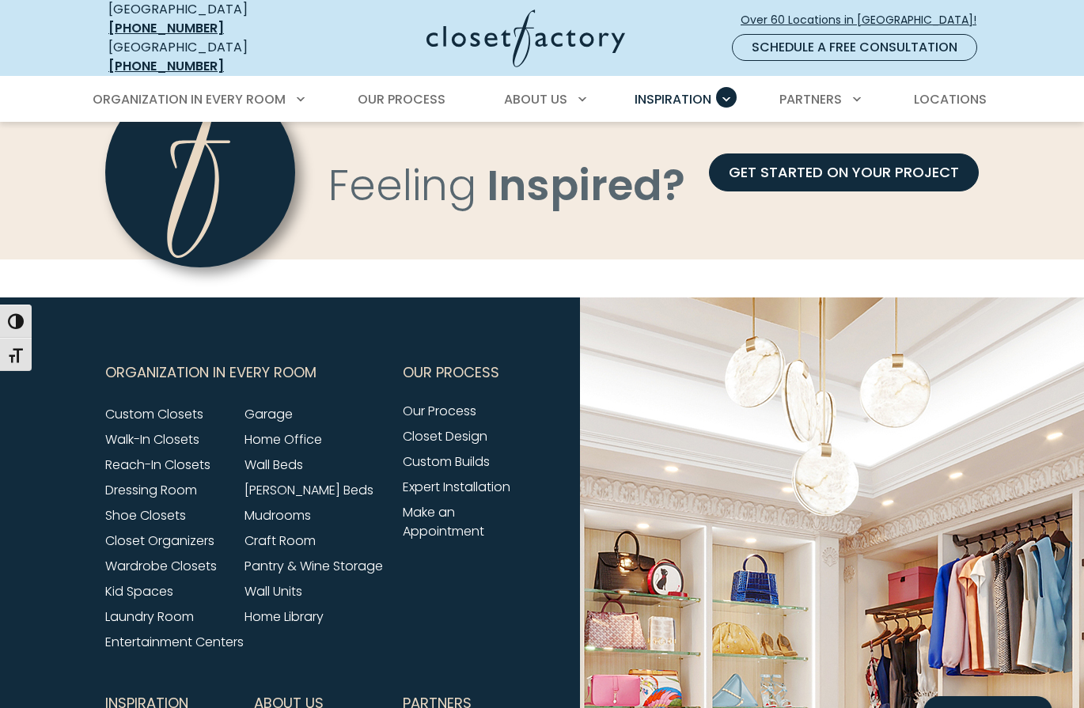
scroll to position [2027, 0]
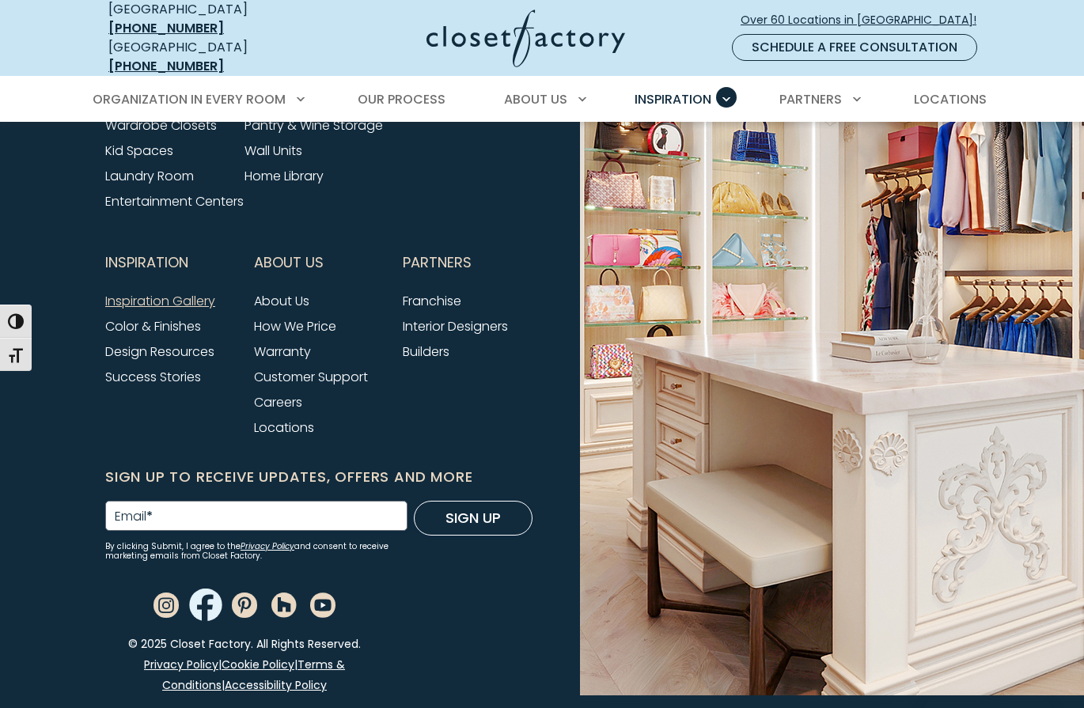
click at [204, 607] on use "Facebook" at bounding box center [205, 605] width 32 height 33
